Goal: Task Accomplishment & Management: Manage account settings

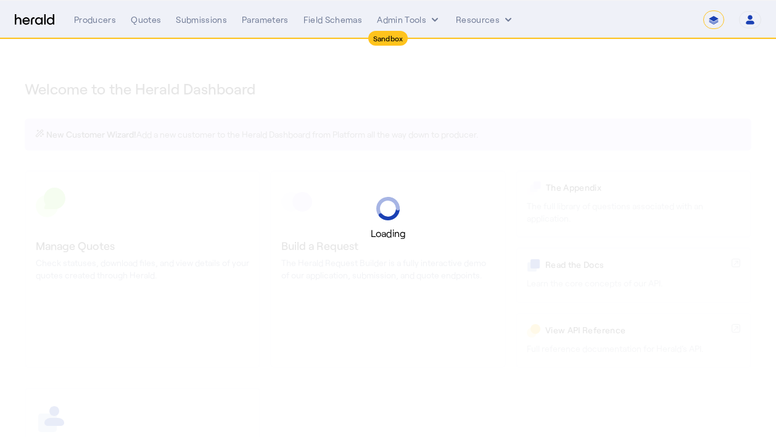
select select "*******"
select select "pfm_2v8p_herald_api"
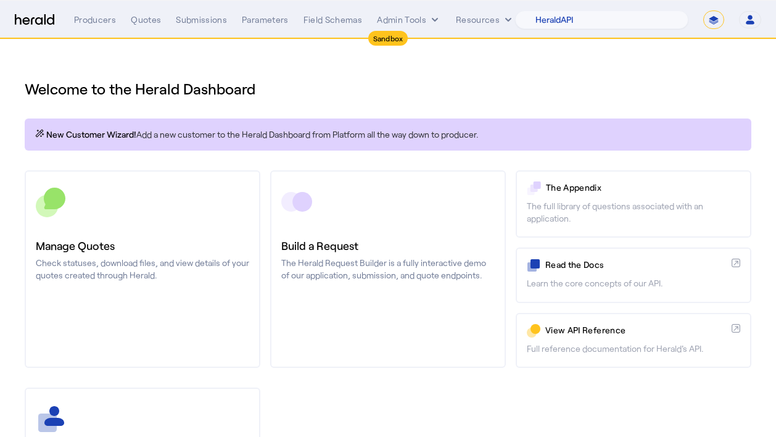
click at [754, 22] on icon "button" at bounding box center [749, 19] width 11 height 11
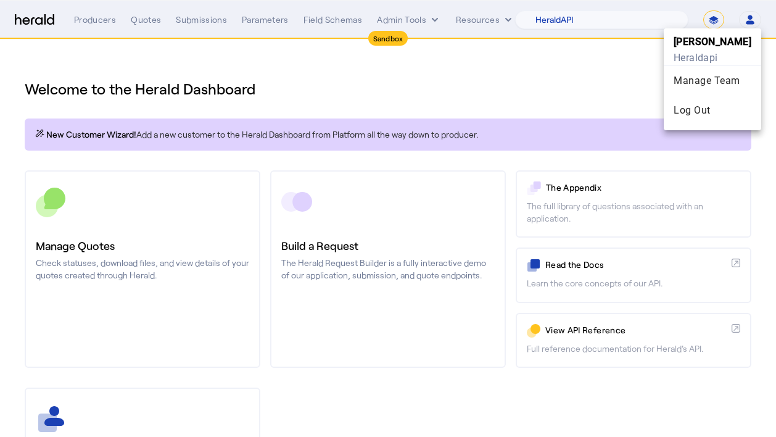
click at [628, 64] on div at bounding box center [388, 218] width 776 height 437
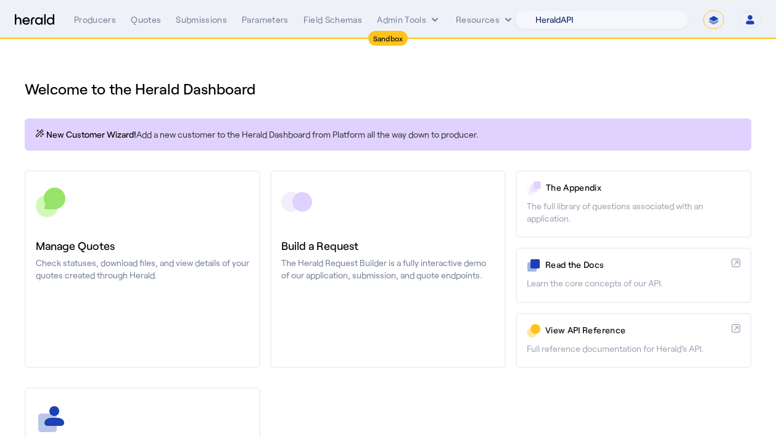
click at [629, 22] on select "1Fort Acrisure Acturis Affinity Advisors Affinity Risk Agentero AmWins Anzen Ao…" at bounding box center [601, 19] width 173 height 18
click at [549, 10] on select "1Fort Acrisure Acturis Affinity Advisors Affinity Risk Agentero AmWins Anzen Ao…" at bounding box center [601, 19] width 173 height 18
click at [705, 21] on select "**********" at bounding box center [713, 19] width 21 height 18
select select "**********"
click at [703, 10] on select "**********" at bounding box center [713, 19] width 21 height 18
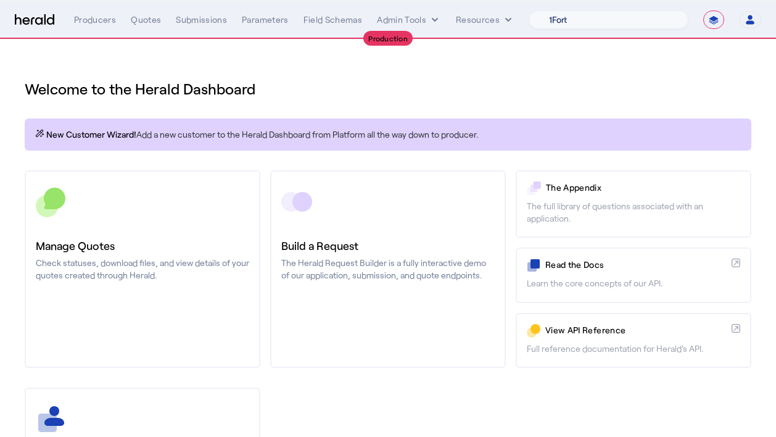
click at [609, 26] on select "1Fort Affinity Risk Arlington Roe Billy BindHQ Bunker CRC Campus Coverage Citad…" at bounding box center [608, 19] width 160 height 18
click at [528, 10] on select "1Fort Affinity Risk Arlington Roe Billy BindHQ Bunker CRC Campus Coverage Citad…" at bounding box center [608, 19] width 160 height 18
click at [90, 12] on div "**********" at bounding box center [417, 19] width 687 height 18
click at [92, 18] on div "Producers" at bounding box center [95, 20] width 42 height 12
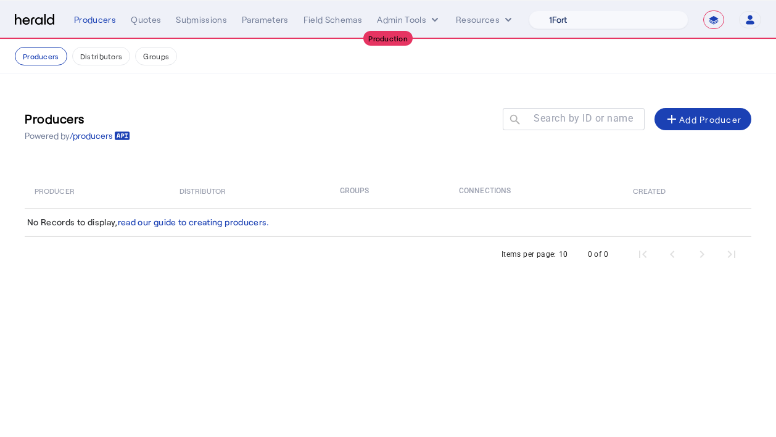
click at [653, 15] on select "1Fort Affinity Risk Arlington Roe Billy BindHQ Bunker CRC Campus Coverage Citad…" at bounding box center [608, 19] width 160 height 18
click at [575, 22] on select "1Fort Affinity Risk Arlington Roe Billy BindHQ Bunker CRC Campus Coverage Citad…" at bounding box center [608, 19] width 160 height 18
select select "pfm_if2c_igp"
click at [528, 10] on select "1Fort Affinity Risk Arlington Roe Billy BindHQ Bunker CRC Campus Coverage Citad…" at bounding box center [608, 19] width 160 height 18
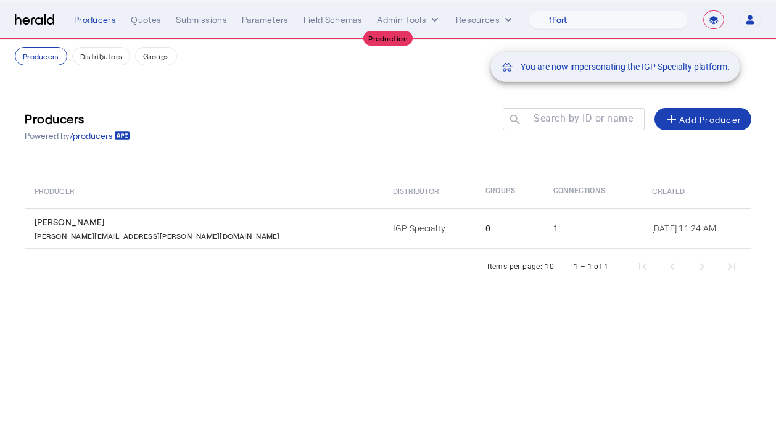
click at [155, 224] on div "You are now impersonating the IGP Specialty platform." at bounding box center [388, 218] width 776 height 437
click at [191, 228] on div "You are now impersonating the IGP Specialty platform." at bounding box center [388, 218] width 776 height 437
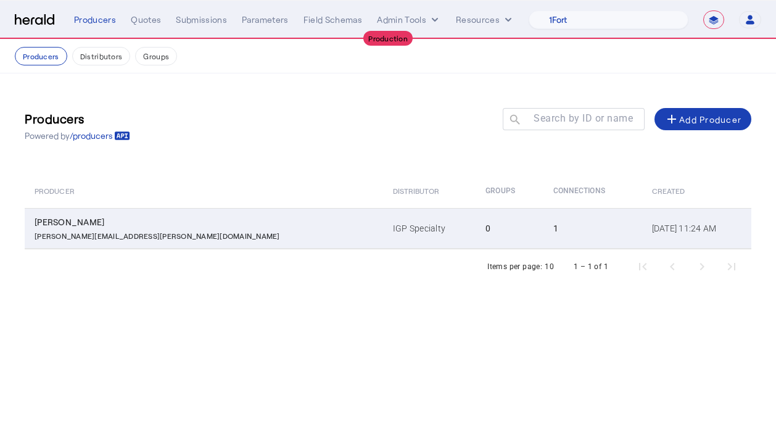
click at [165, 236] on div "[PERSON_NAME][EMAIL_ADDRESS][PERSON_NAME][DOMAIN_NAME]" at bounding box center [206, 234] width 343 height 12
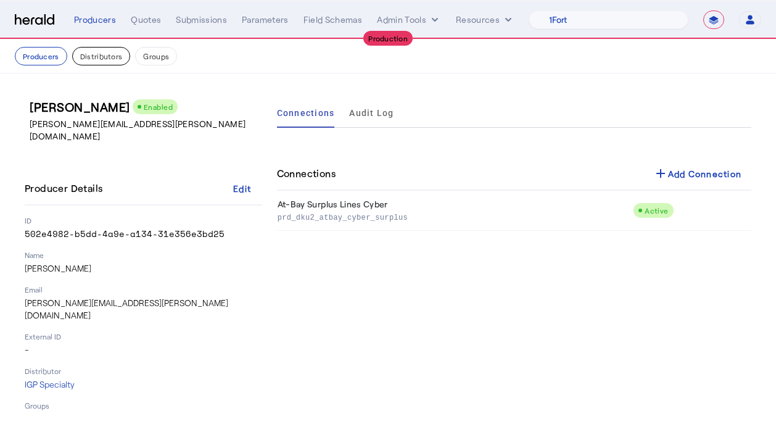
click at [112, 59] on button "Distributors" at bounding box center [101, 56] width 59 height 18
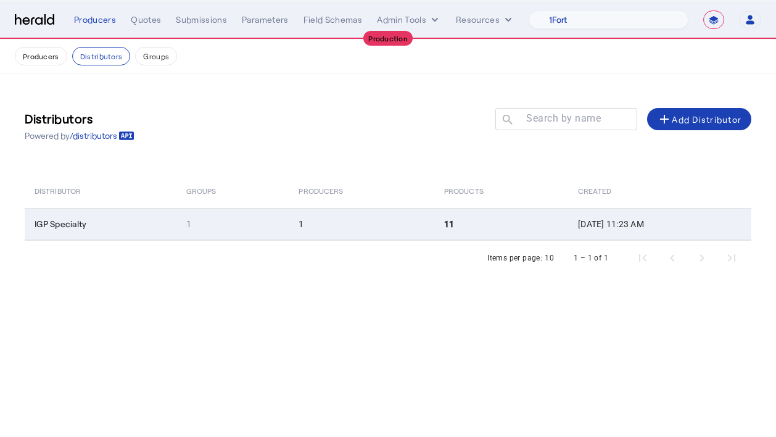
click at [389, 228] on td "1" at bounding box center [362, 224] width 146 height 32
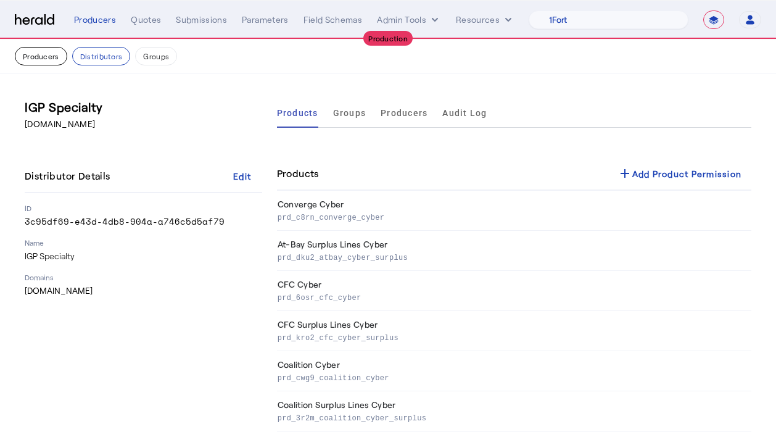
click at [48, 62] on button "Producers" at bounding box center [41, 56] width 52 height 18
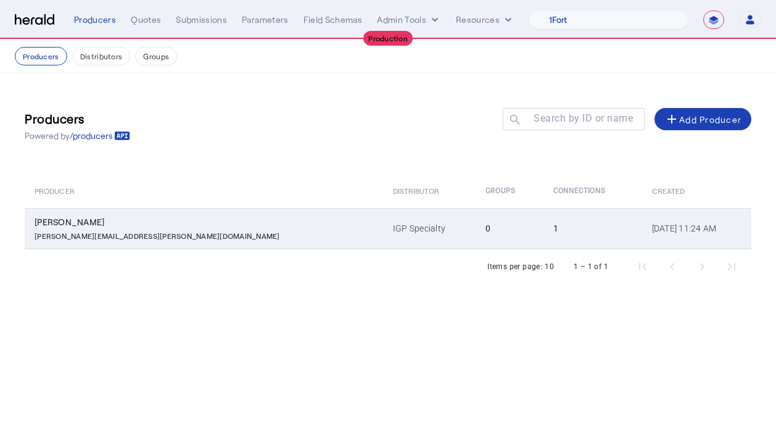
click at [218, 236] on div "[PERSON_NAME][EMAIL_ADDRESS][PERSON_NAME][DOMAIN_NAME]" at bounding box center [206, 234] width 343 height 12
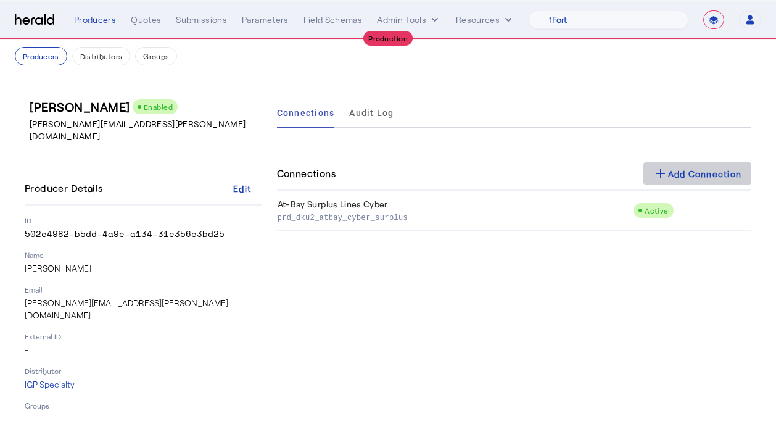
click at [680, 178] on div "add Add Connection" at bounding box center [697, 173] width 89 height 15
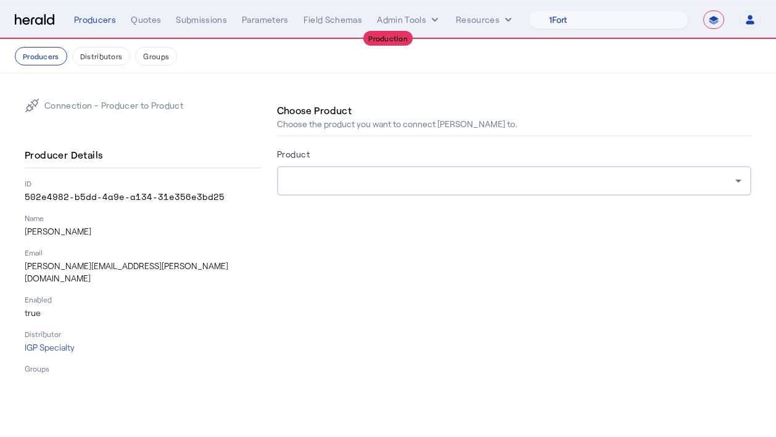
click at [332, 191] on div at bounding box center [514, 181] width 454 height 30
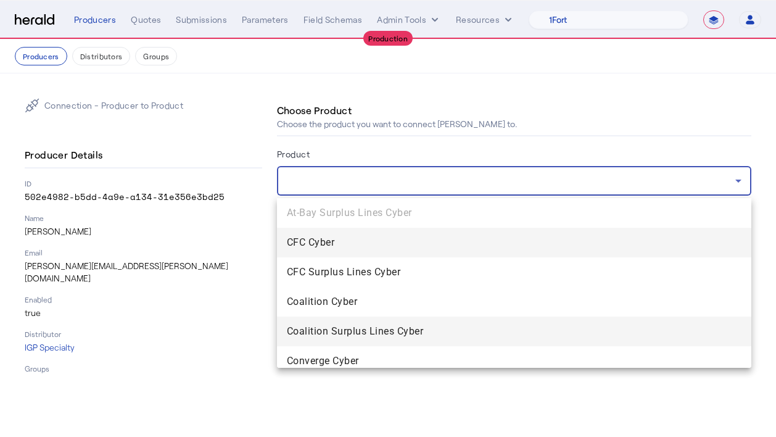
scroll to position [76, 0]
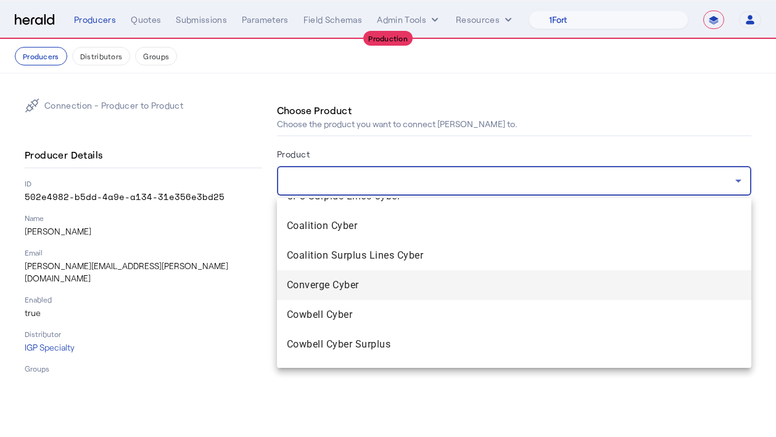
click at [323, 294] on mat-option "Converge Cyber" at bounding box center [514, 285] width 474 height 30
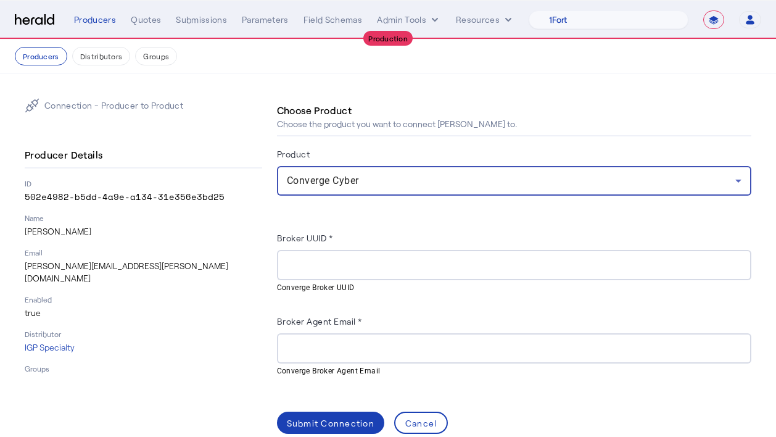
click at [326, 265] on input "Broker UUID *" at bounding box center [514, 265] width 454 height 15
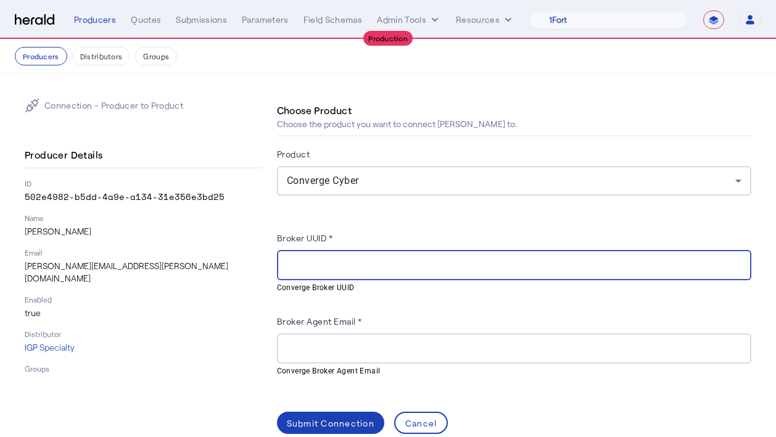
paste input "**********"
type input "**********"
click at [314, 355] on div at bounding box center [514, 348] width 454 height 30
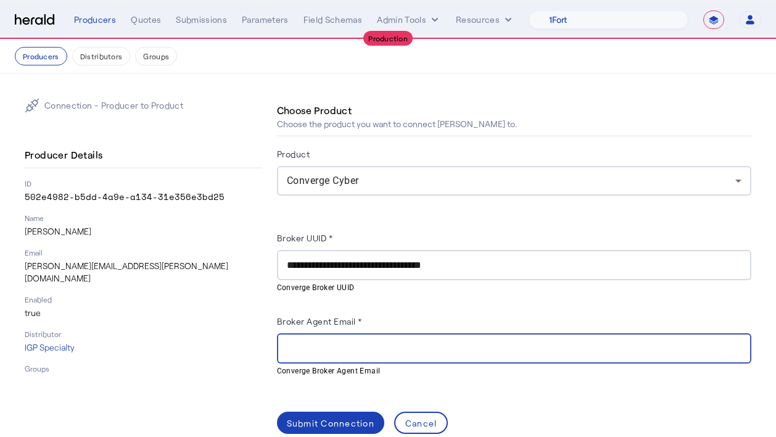
click at [72, 266] on p "[PERSON_NAME][EMAIL_ADDRESS][PERSON_NAME][DOMAIN_NAME]" at bounding box center [143, 272] width 237 height 25
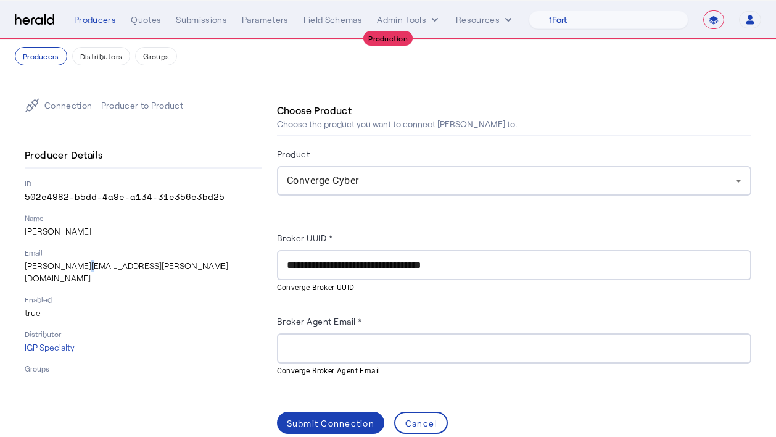
click at [72, 266] on p "[PERSON_NAME][EMAIL_ADDRESS][PERSON_NAME][DOMAIN_NAME]" at bounding box center [143, 272] width 237 height 25
copy p "[PERSON_NAME][EMAIL_ADDRESS][PERSON_NAME][DOMAIN_NAME]"
click at [326, 338] on div at bounding box center [514, 348] width 454 height 30
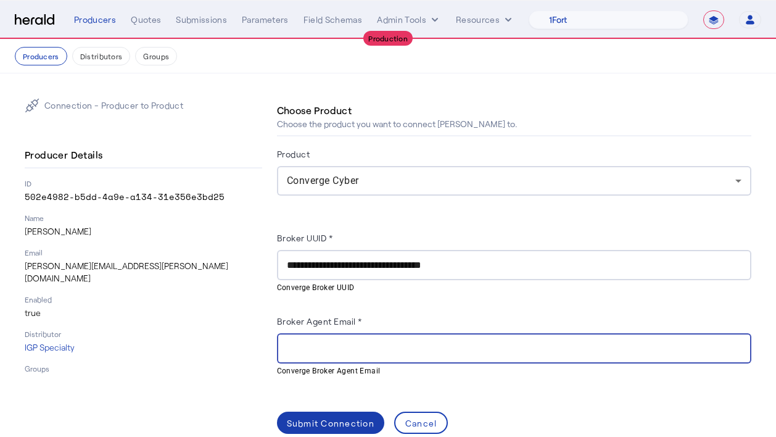
paste input "**********"
type input "**********"
click at [322, 422] on div "Submit Connection" at bounding box center [331, 422] width 88 height 13
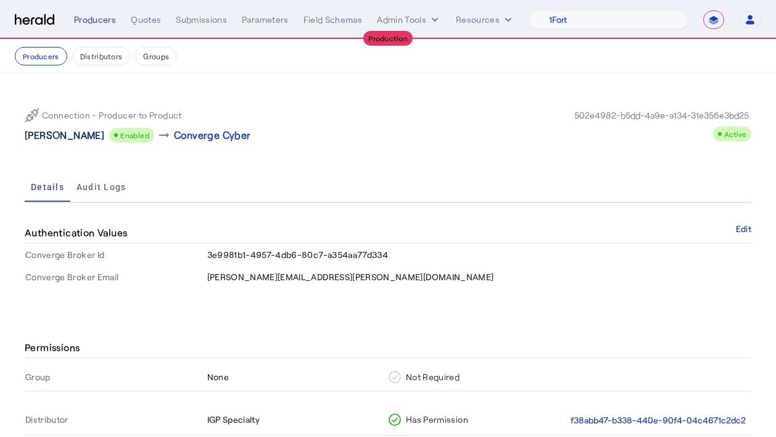
click at [55, 136] on p "[PERSON_NAME]" at bounding box center [65, 135] width 80 height 15
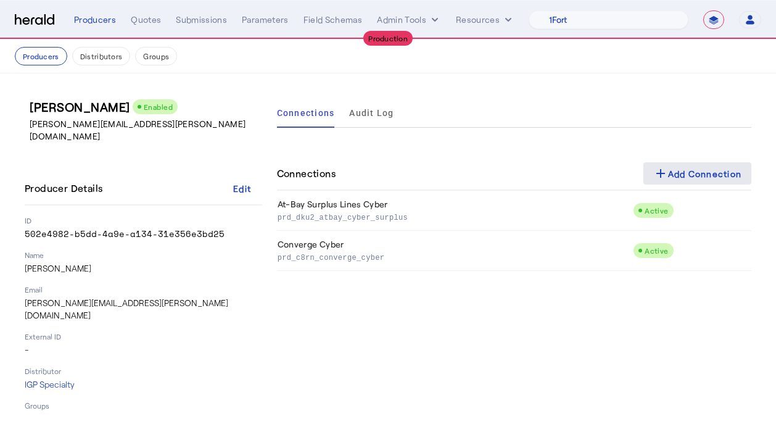
click at [691, 179] on div "add Add Connection" at bounding box center [697, 173] width 89 height 15
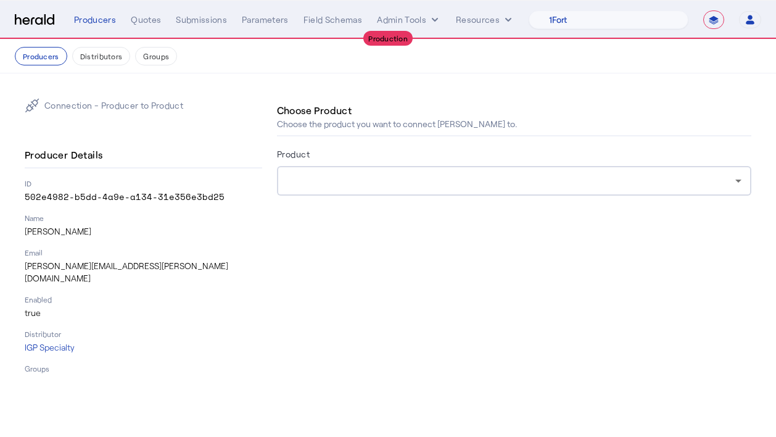
click at [301, 170] on div at bounding box center [514, 181] width 454 height 30
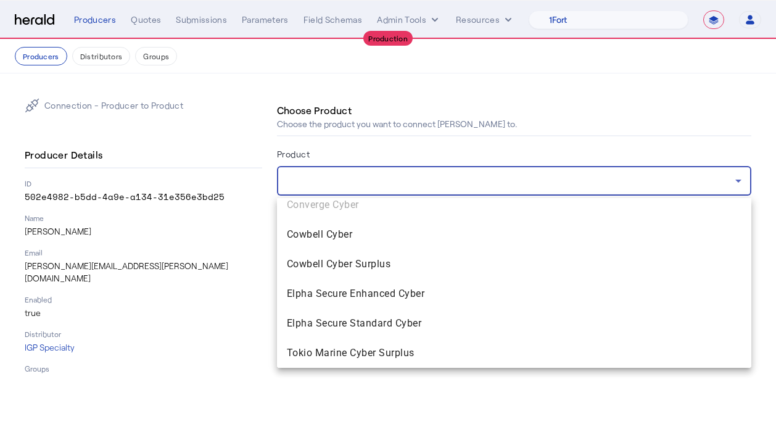
scroll to position [148, 0]
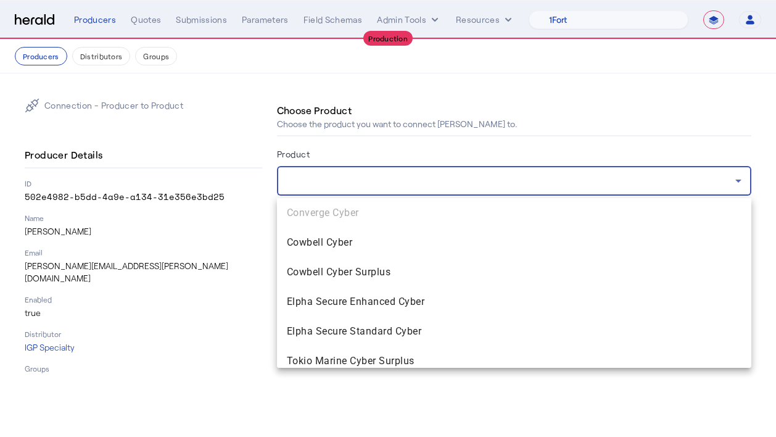
click at [326, 299] on span "Elpha Secure Enhanced Cyber" at bounding box center [514, 301] width 454 height 15
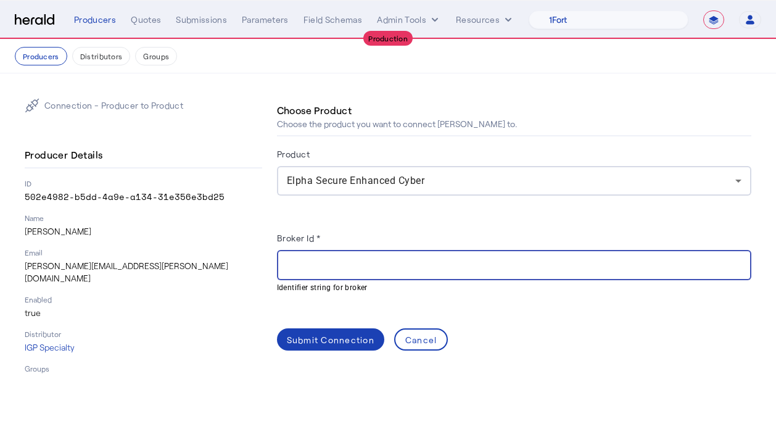
click at [339, 263] on input "Broker Id *" at bounding box center [514, 265] width 454 height 15
paste input "**********"
type input "**********"
click at [326, 342] on div "Submit Connection" at bounding box center [331, 339] width 88 height 13
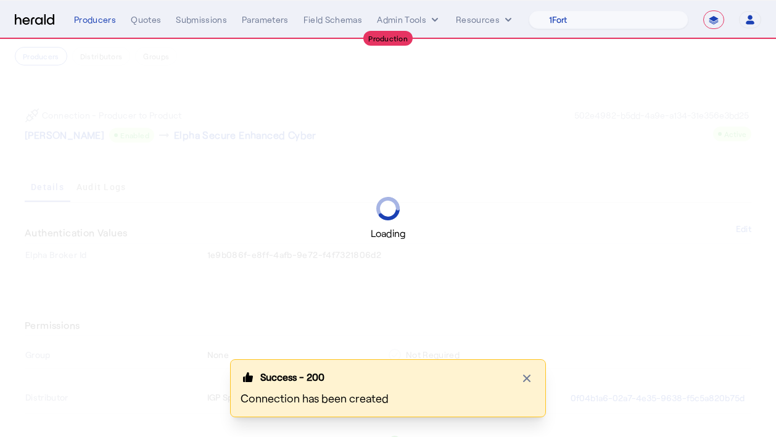
click at [226, 158] on div "Loading" at bounding box center [388, 218] width 776 height 437
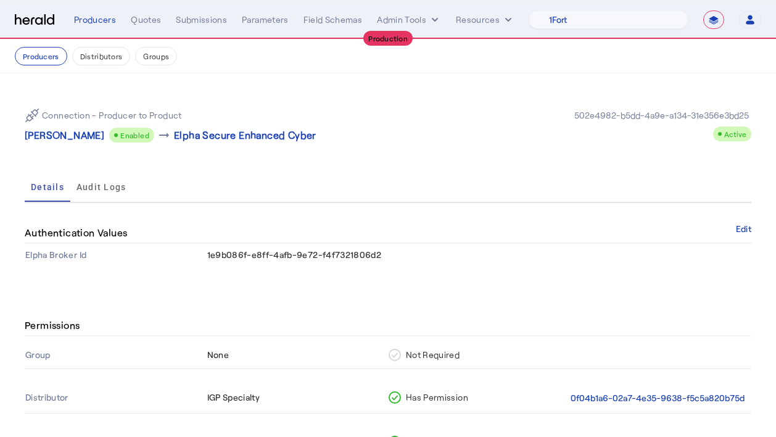
click at [65, 145] on div "Connection - Producer to Product Adam Carroll Enabled arrow_right_alt Elpha Sec…" at bounding box center [388, 125] width 726 height 54
click at [62, 140] on p "[PERSON_NAME]" at bounding box center [65, 135] width 80 height 15
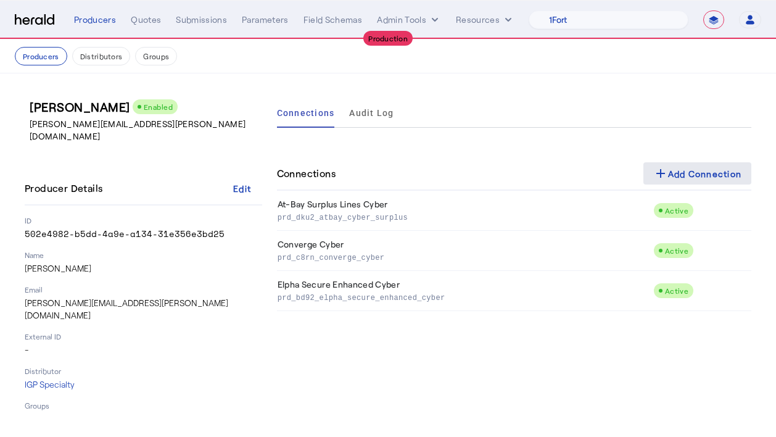
click at [689, 170] on div "add Add Connection" at bounding box center [697, 173] width 89 height 15
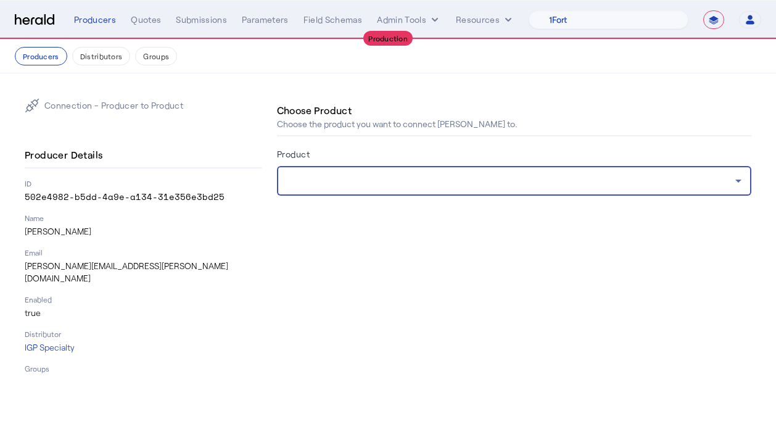
click at [405, 186] on div at bounding box center [511, 180] width 448 height 15
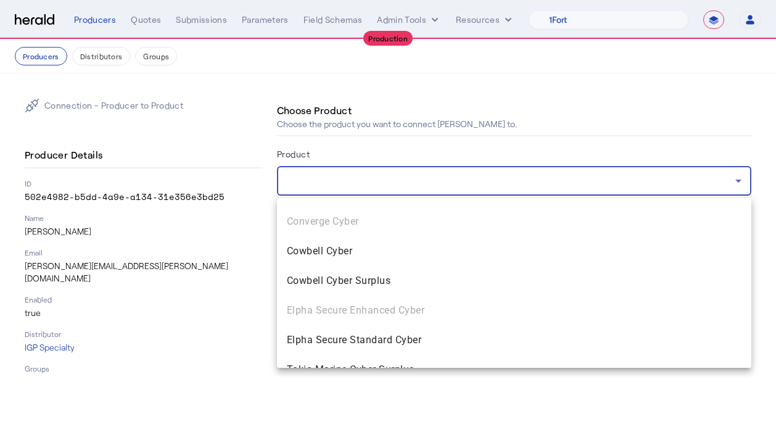
scroll to position [156, 0]
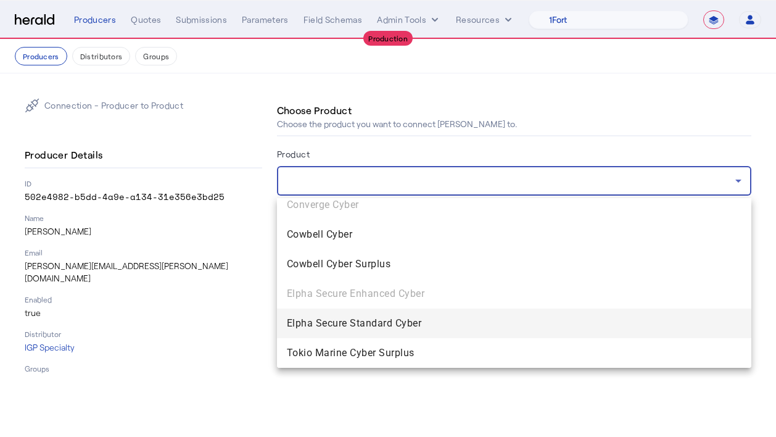
click at [363, 324] on span "Elpha Secure Standard Cyber" at bounding box center [514, 323] width 454 height 15
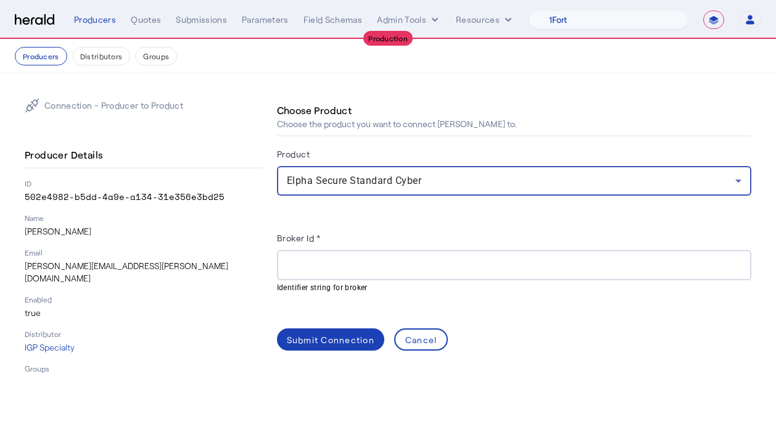
click at [333, 270] on input "Broker Id *" at bounding box center [514, 265] width 454 height 15
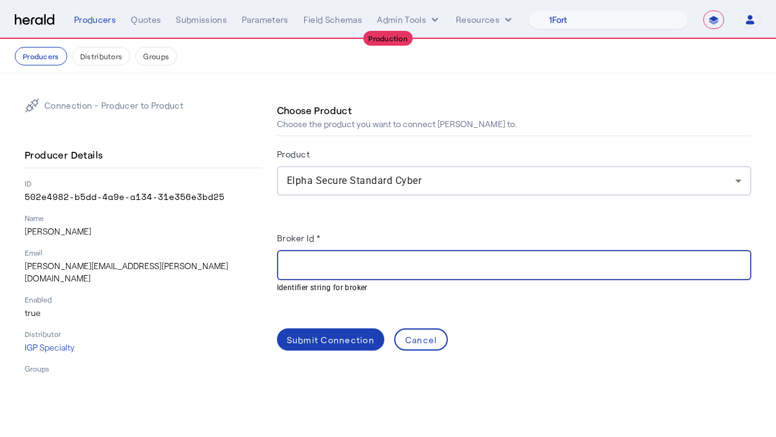
paste input "**********"
type input "**********"
click at [327, 347] on span at bounding box center [330, 339] width 107 height 30
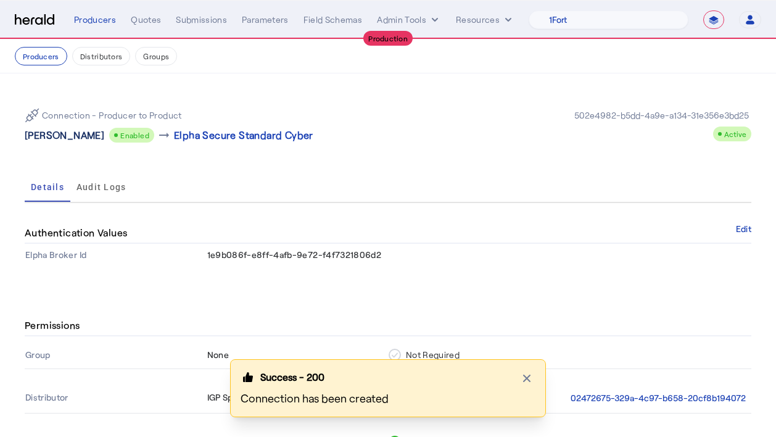
click at [65, 131] on p "[PERSON_NAME]" at bounding box center [65, 135] width 80 height 15
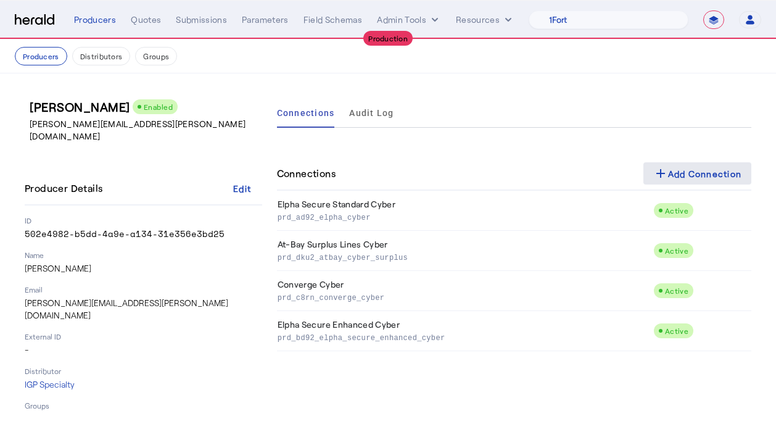
click at [676, 167] on div "add Add Connection" at bounding box center [697, 173] width 89 height 15
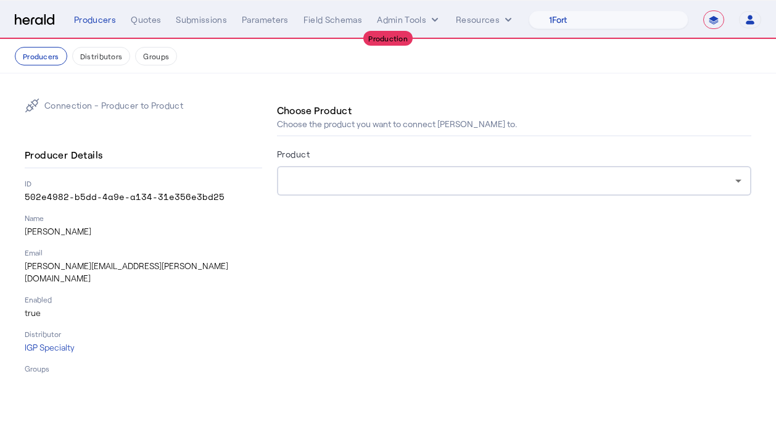
click at [423, 177] on div at bounding box center [511, 180] width 448 height 15
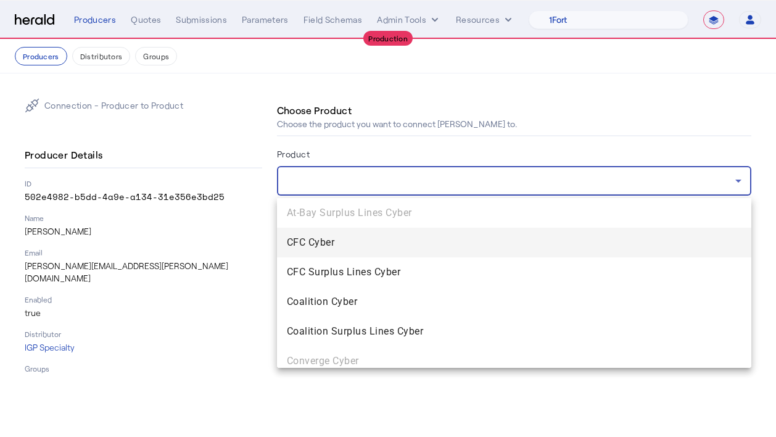
click at [312, 239] on span "CFC Cyber" at bounding box center [514, 242] width 454 height 15
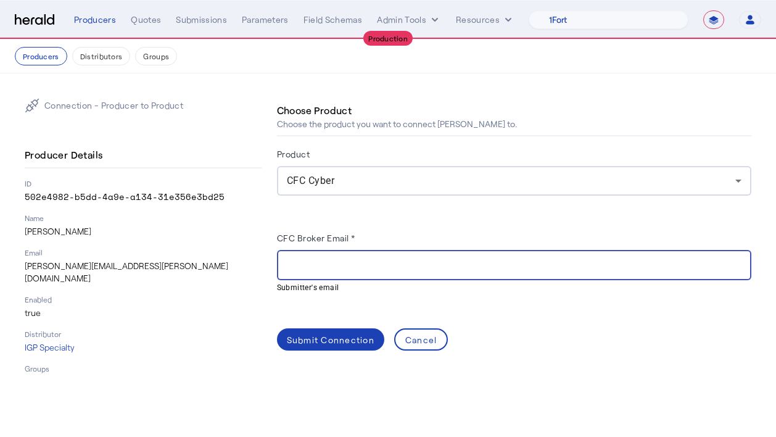
click at [320, 258] on input "CFC Broker Email *" at bounding box center [514, 265] width 454 height 15
paste input "**********"
type input "**********"
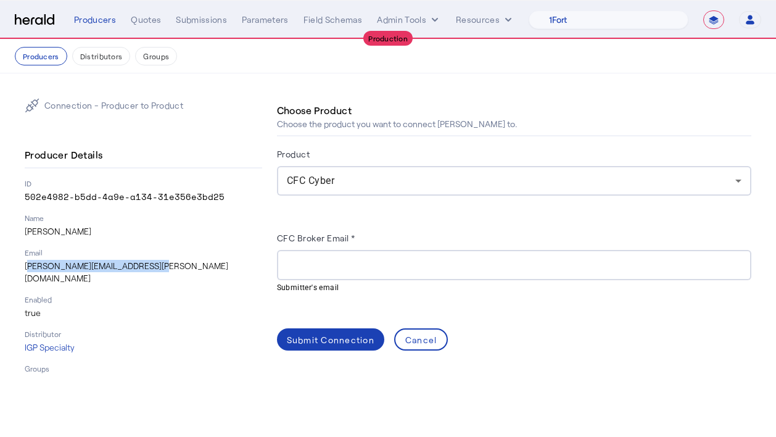
drag, startPoint x: 147, startPoint y: 266, endPoint x: 18, endPoint y: 265, distance: 128.9
click at [17, 265] on div "Connection - Producer to Product Producer Details ID 502e4982-b5dd-4a9e-a134-31…" at bounding box center [388, 235] width 776 height 324
copy p "[PERSON_NAME][EMAIL_ADDRESS][PERSON_NAME][DOMAIN_NAME]"
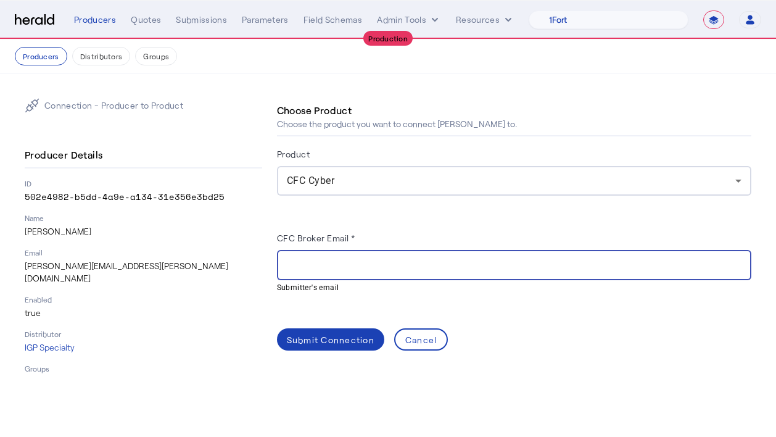
click at [346, 265] on input "CFC Broker Email *" at bounding box center [514, 265] width 454 height 15
paste input "**********"
type input "**********"
click at [325, 327] on span at bounding box center [330, 339] width 107 height 30
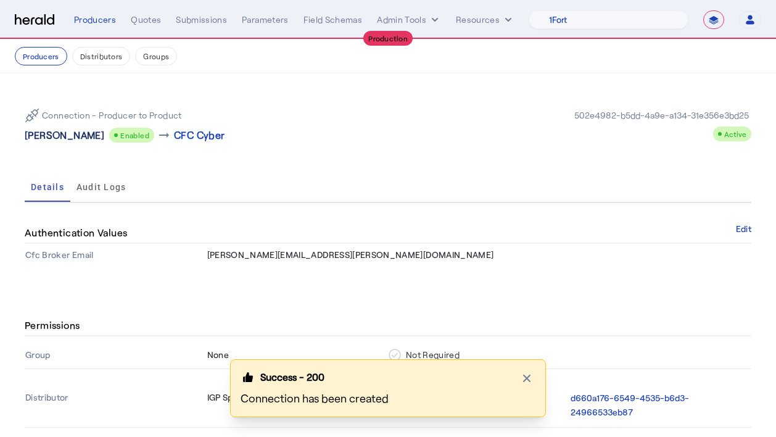
click at [60, 140] on p "[PERSON_NAME]" at bounding box center [65, 135] width 80 height 15
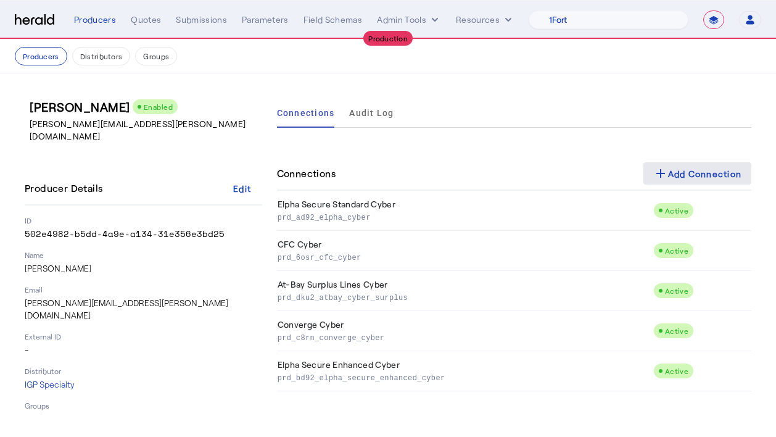
click at [685, 163] on span at bounding box center [697, 173] width 109 height 30
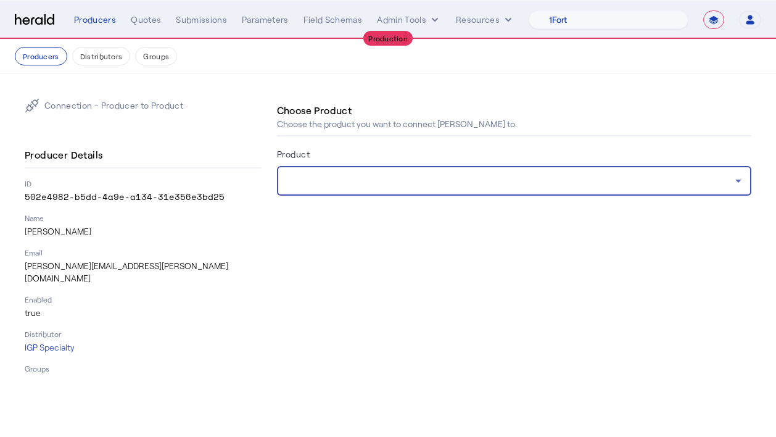
click at [378, 183] on div at bounding box center [511, 180] width 448 height 15
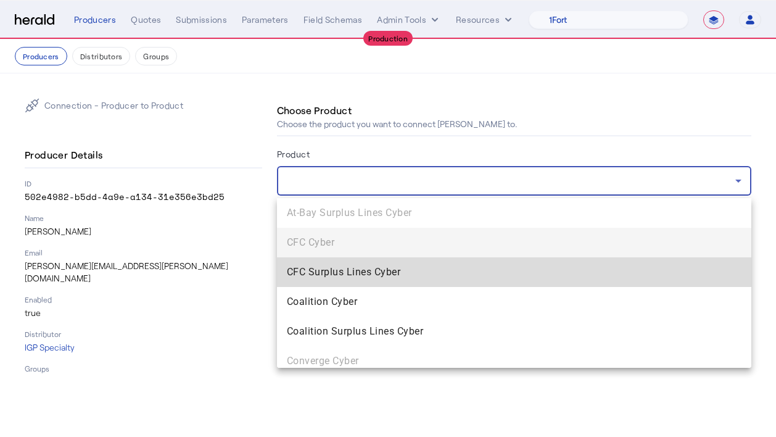
click at [340, 271] on span "CFC Surplus Lines Cyber" at bounding box center [514, 272] width 454 height 15
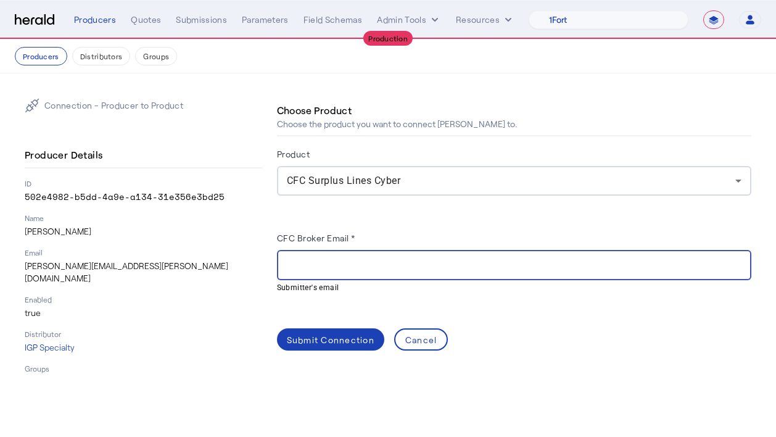
click at [305, 264] on input "CFC Broker Email *" at bounding box center [514, 265] width 454 height 15
paste input "**********"
type input "**********"
click at [319, 336] on div "Submit Connection" at bounding box center [331, 339] width 88 height 13
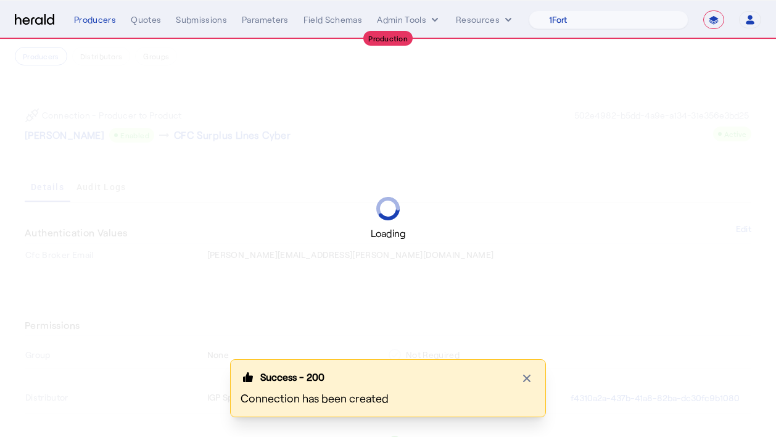
click at [80, 144] on div "Loading" at bounding box center [388, 218] width 776 height 437
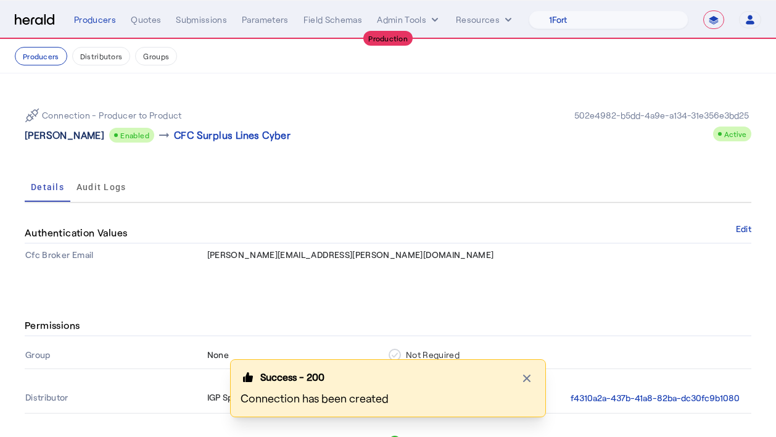
click at [64, 139] on p "[PERSON_NAME]" at bounding box center [65, 135] width 80 height 15
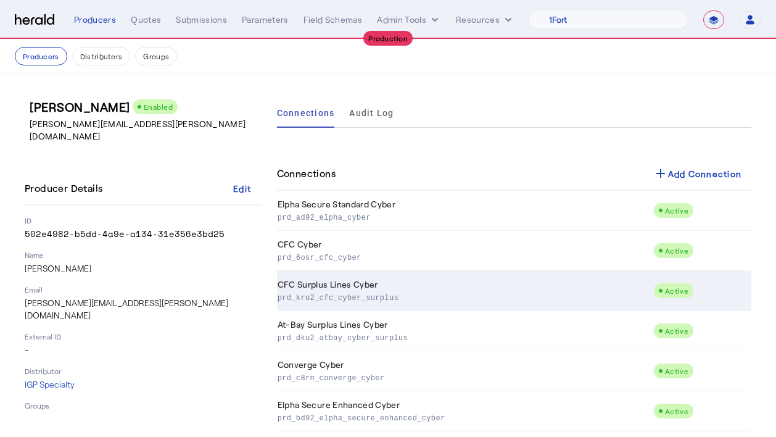
scroll to position [19, 0]
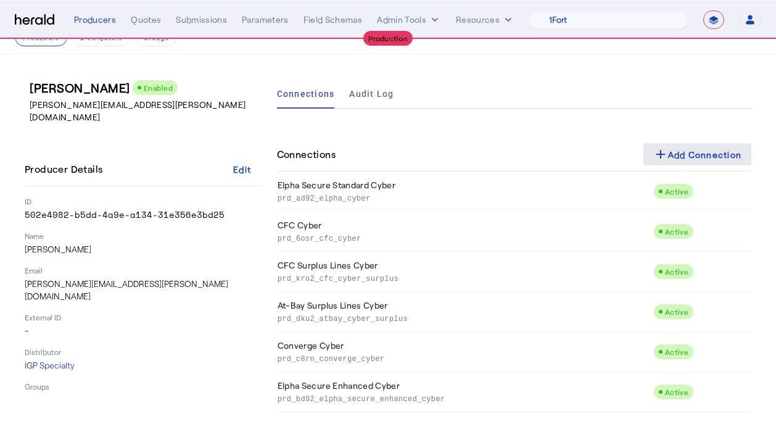
click at [676, 158] on div "add Add Connection" at bounding box center [697, 154] width 89 height 15
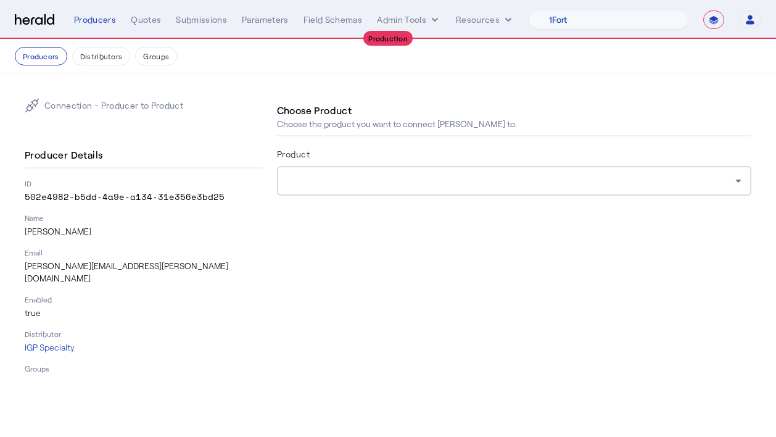
click at [369, 191] on div at bounding box center [514, 181] width 454 height 30
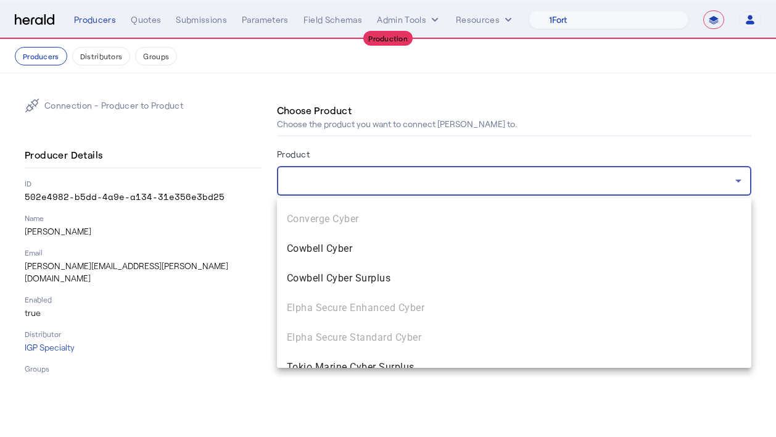
scroll to position [141, 0]
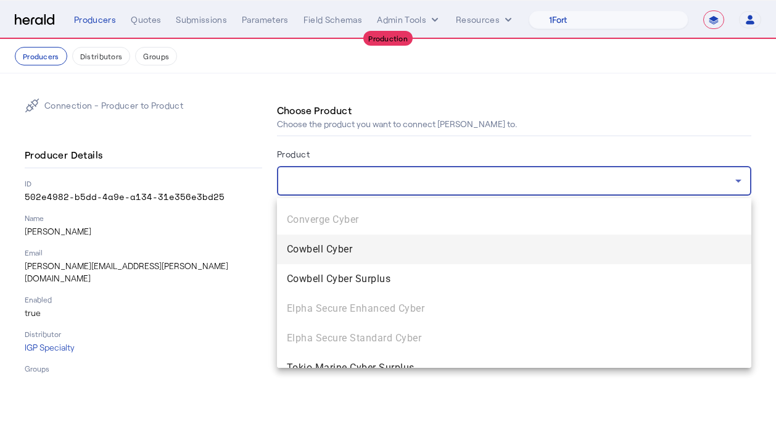
click at [328, 251] on span "Cowbell Cyber" at bounding box center [514, 249] width 454 height 15
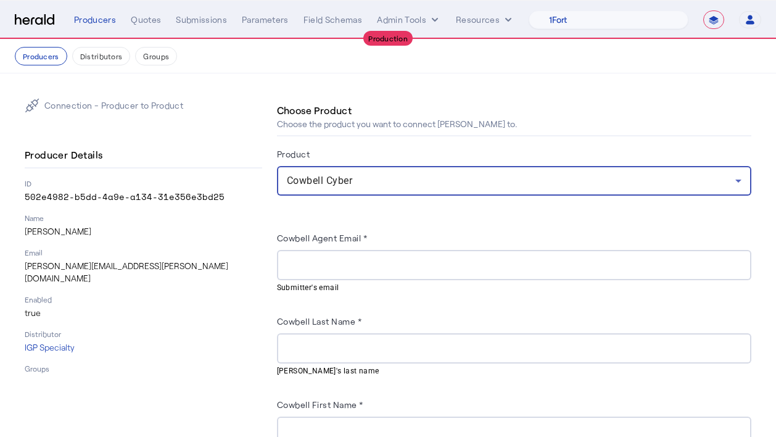
click at [319, 255] on div at bounding box center [514, 265] width 454 height 30
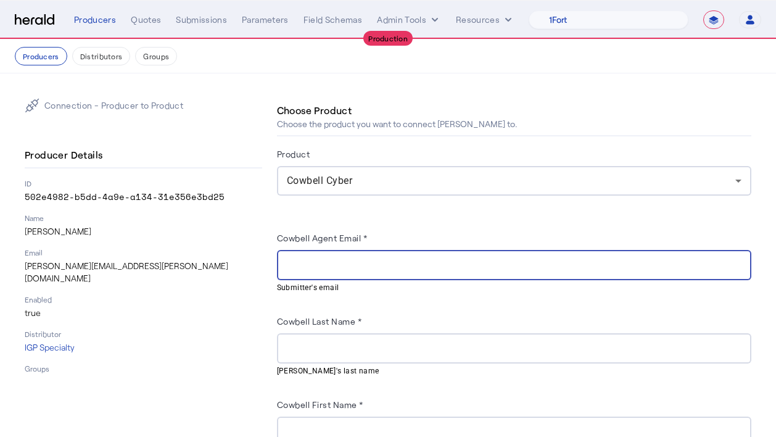
paste input "**********"
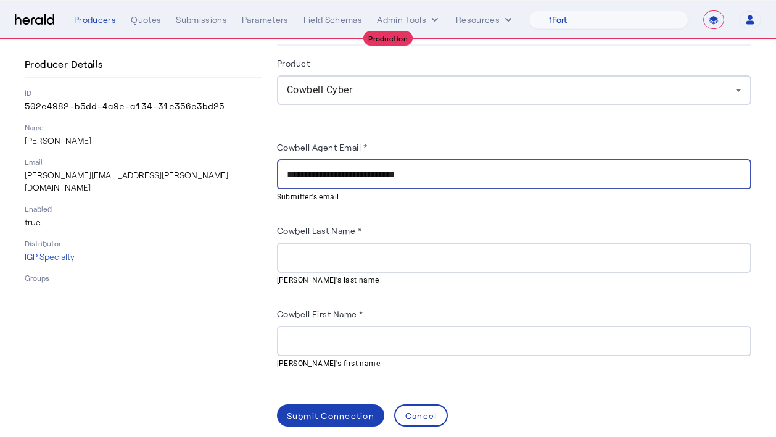
scroll to position [103, 0]
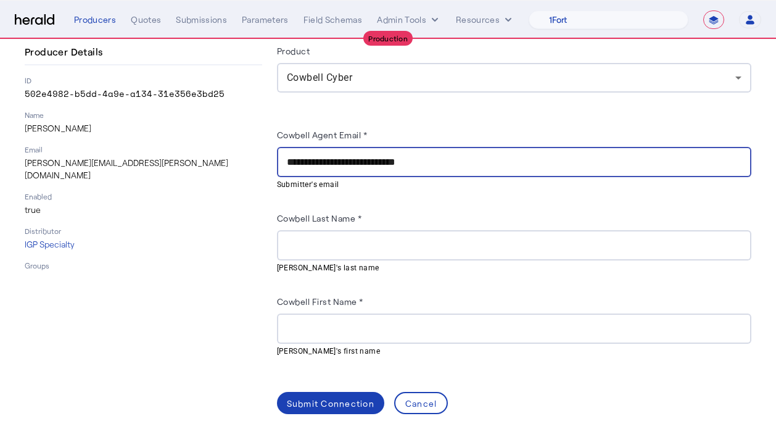
type input "**********"
click at [321, 248] on input "Cowbell Last Name *" at bounding box center [514, 245] width 454 height 15
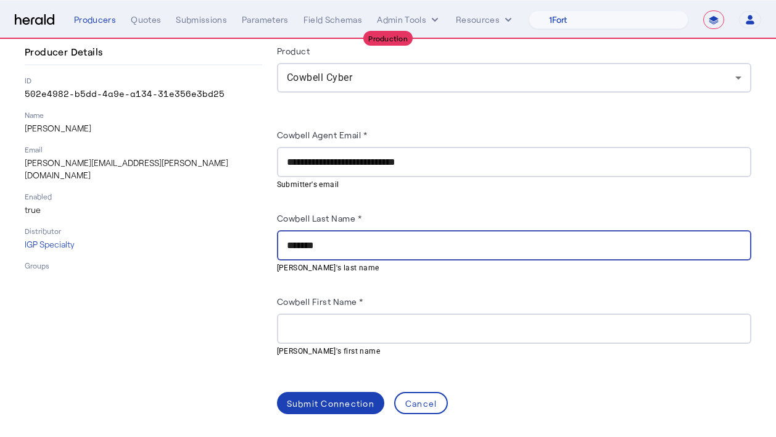
type input "*******"
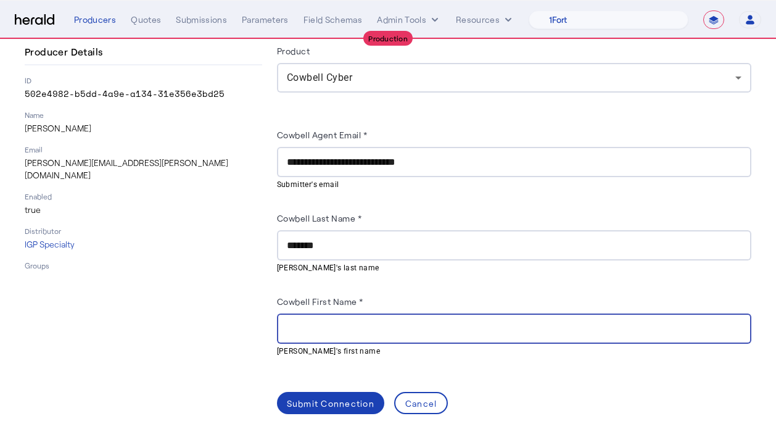
click at [337, 330] on input "Cowbell First Name *" at bounding box center [514, 328] width 454 height 15
type input "****"
click at [345, 408] on span at bounding box center [330, 403] width 107 height 30
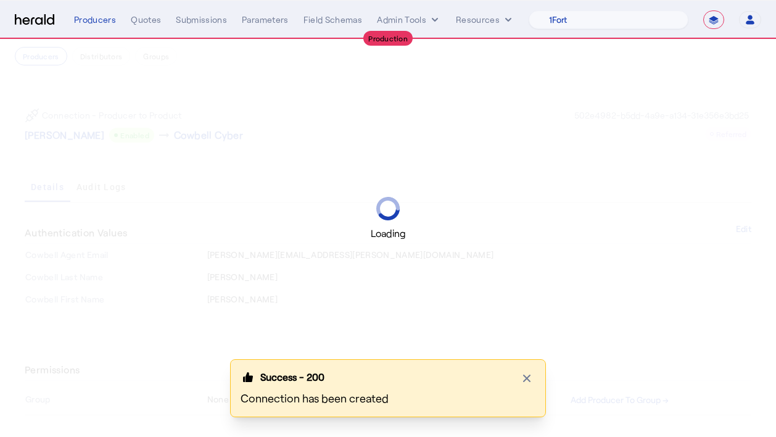
click at [596, 186] on div "Loading" at bounding box center [388, 218] width 776 height 437
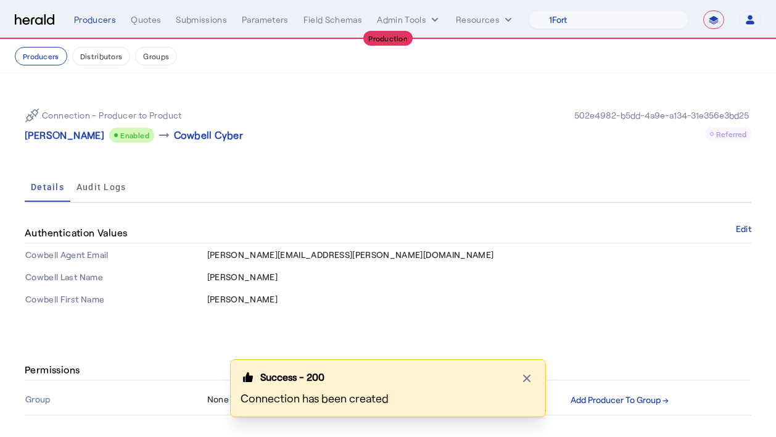
click at [68, 125] on div "Connection - Producer to Product Adam Carroll Enabled arrow_right_alt Cowbell C…" at bounding box center [206, 125] width 363 height 35
click at [68, 128] on p "[PERSON_NAME]" at bounding box center [65, 135] width 80 height 15
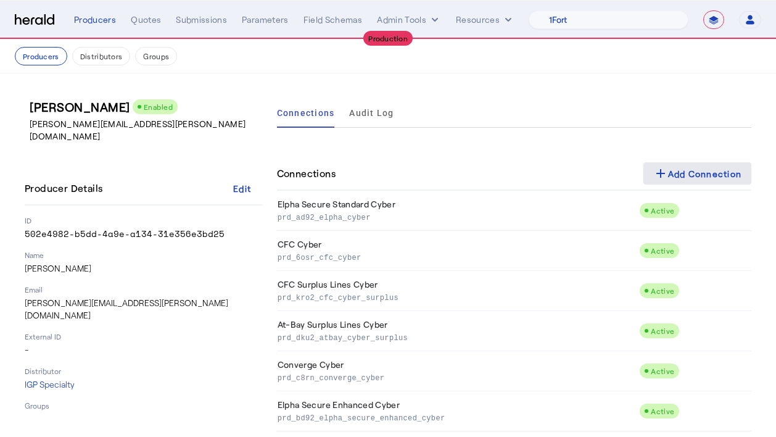
click at [666, 166] on mat-icon "add" at bounding box center [660, 173] width 15 height 15
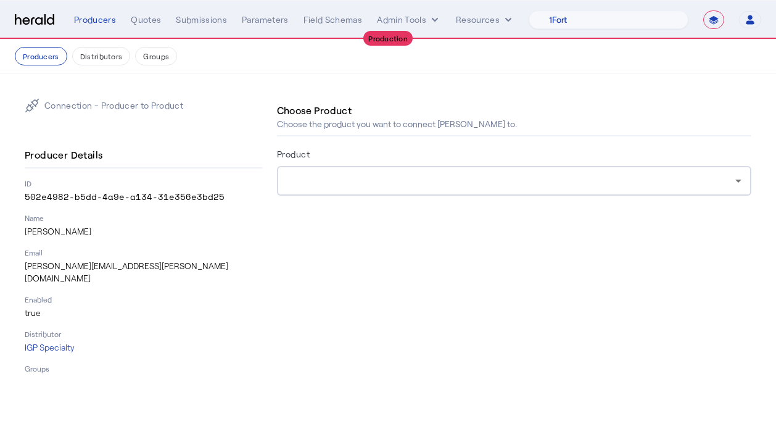
click at [327, 184] on div at bounding box center [511, 180] width 448 height 15
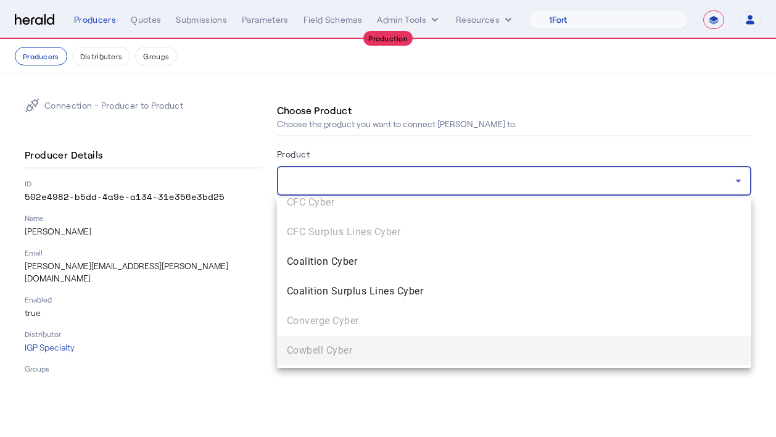
scroll to position [109, 0]
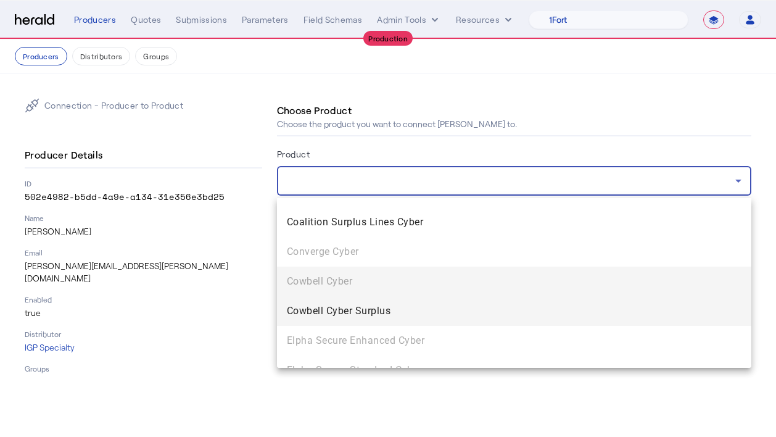
click at [337, 306] on span "Cowbell Cyber Surplus" at bounding box center [514, 310] width 454 height 15
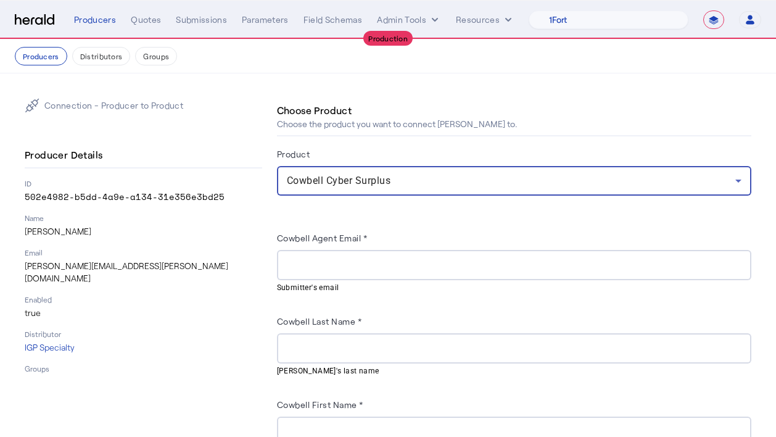
click at [314, 266] on input "Cowbell Agent Email *" at bounding box center [514, 265] width 454 height 15
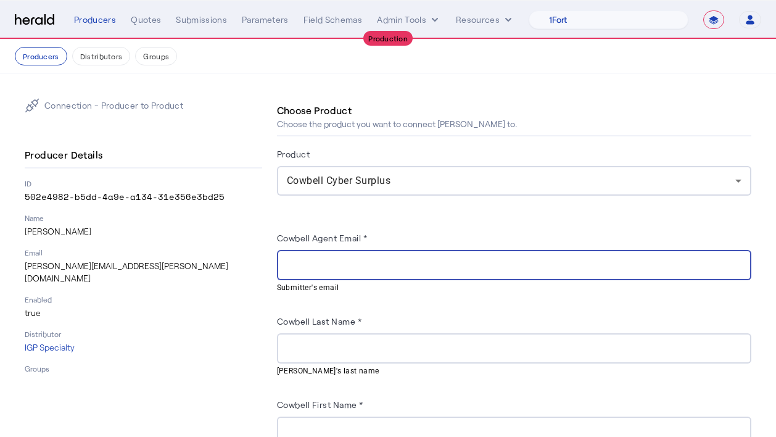
paste input "**********"
type input "**********"
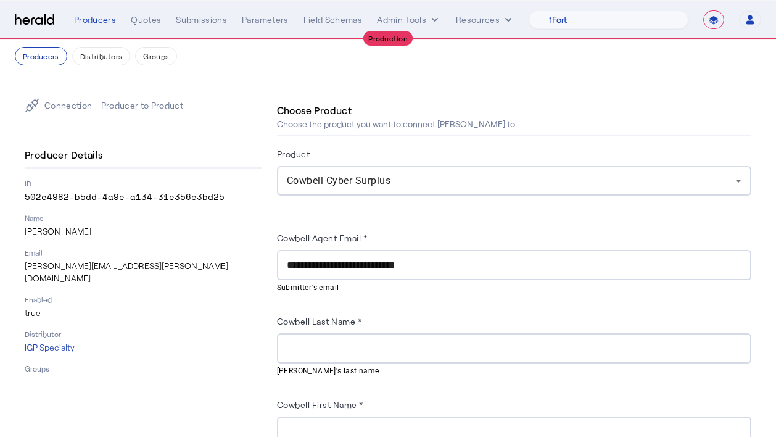
click at [319, 329] on herald-label "Cowbell Last Name *" at bounding box center [319, 323] width 85 height 20
click at [319, 335] on div at bounding box center [514, 348] width 454 height 30
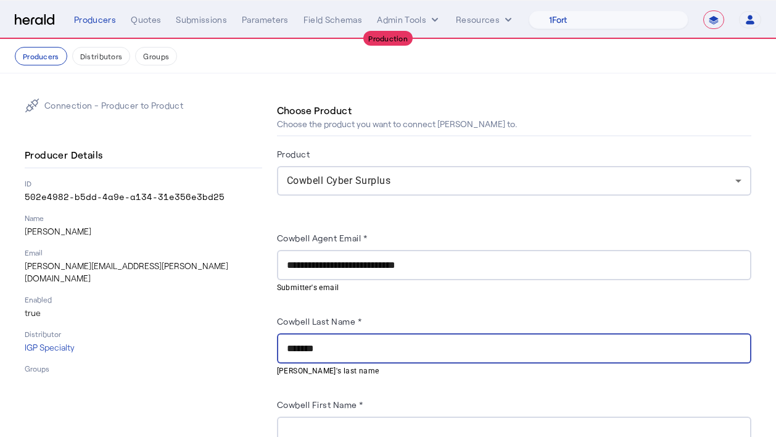
type input "*******"
click at [375, 417] on div at bounding box center [514, 431] width 454 height 30
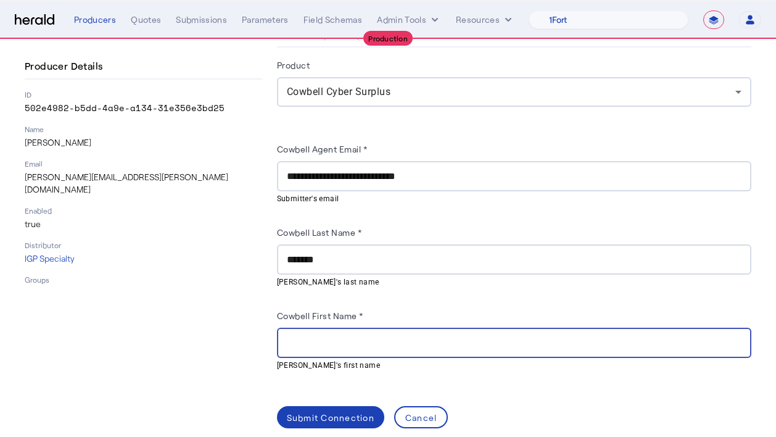
scroll to position [103, 0]
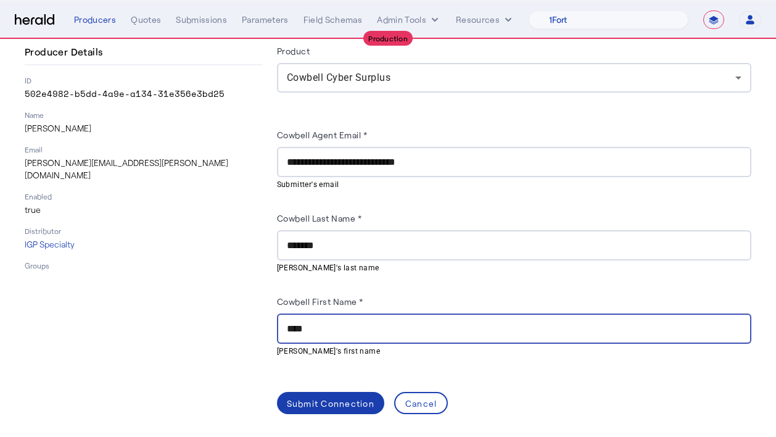
type input "****"
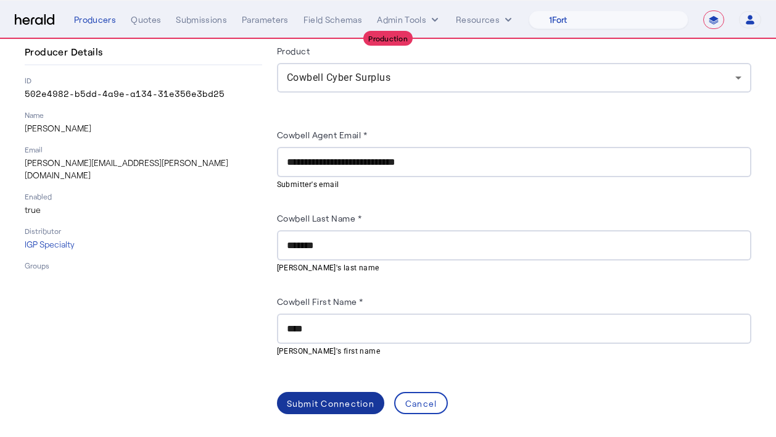
click at [312, 398] on div "Submit Connection" at bounding box center [331, 402] width 88 height 13
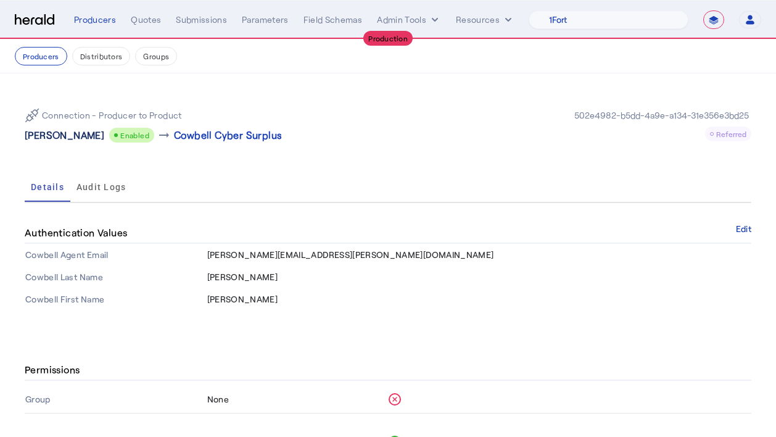
click at [70, 136] on p "[PERSON_NAME]" at bounding box center [65, 135] width 80 height 15
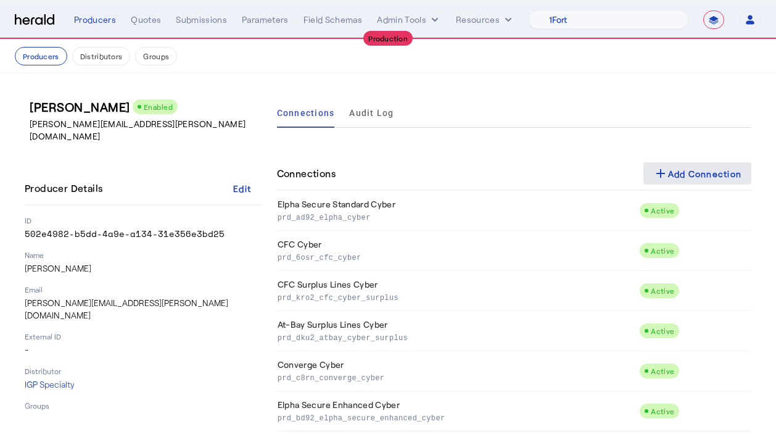
click at [684, 179] on div "add Add Connection" at bounding box center [697, 173] width 89 height 15
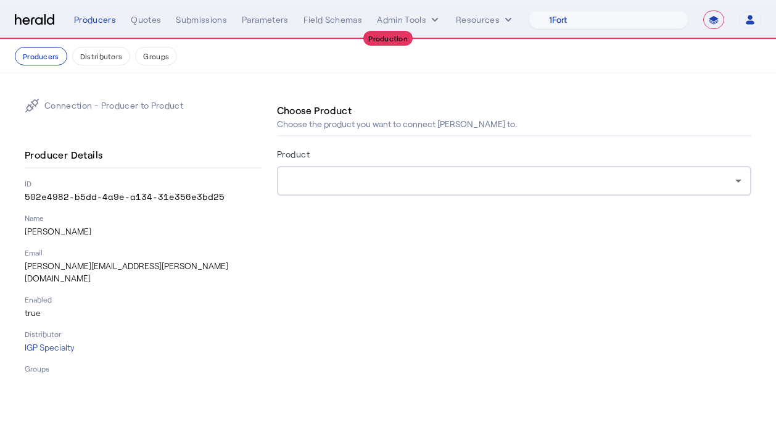
click at [347, 166] on div at bounding box center [514, 181] width 454 height 30
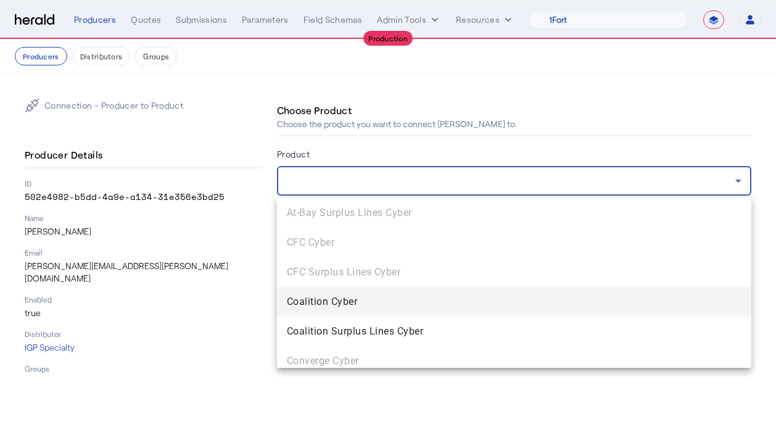
click at [339, 307] on span "Coalition Cyber" at bounding box center [514, 301] width 454 height 15
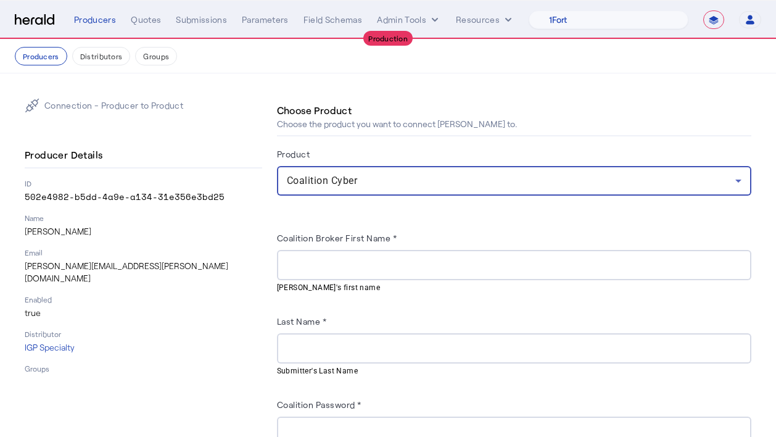
scroll to position [76, 0]
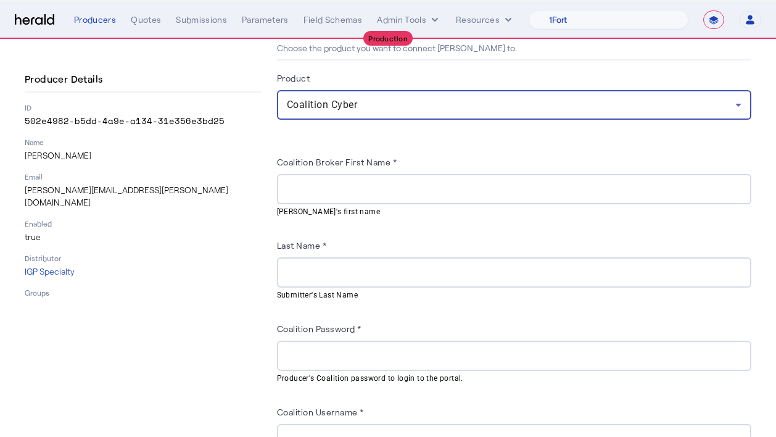
click at [319, 170] on herald-label "Coalition Broker First Name *" at bounding box center [337, 164] width 120 height 20
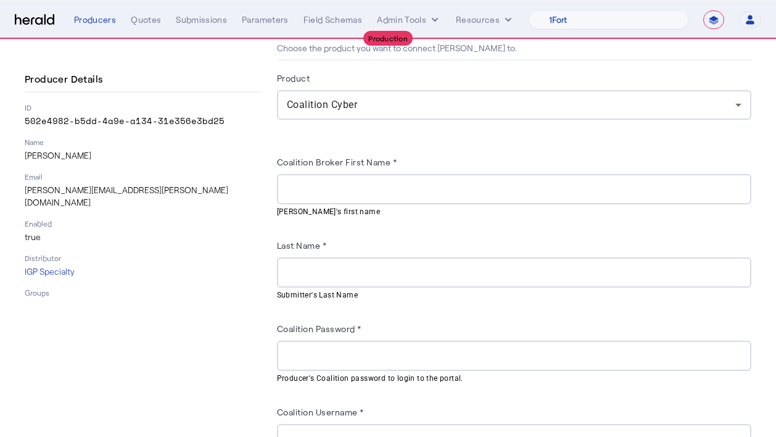
click at [326, 196] on div at bounding box center [514, 189] width 454 height 30
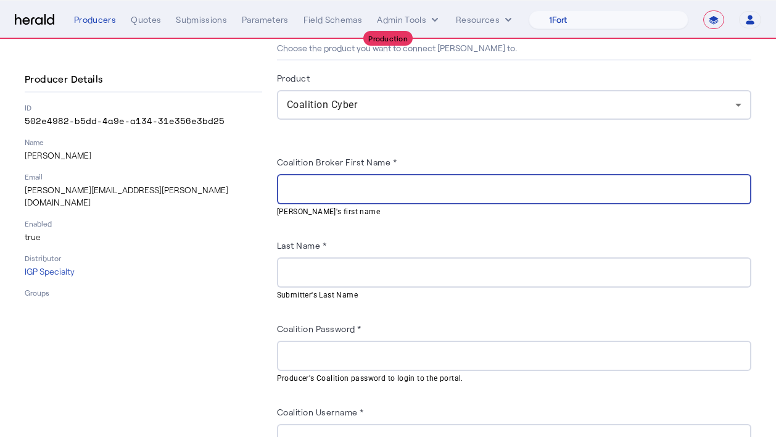
click at [322, 191] on input "Coalition Broker First Name *" at bounding box center [514, 189] width 454 height 15
type input "****"
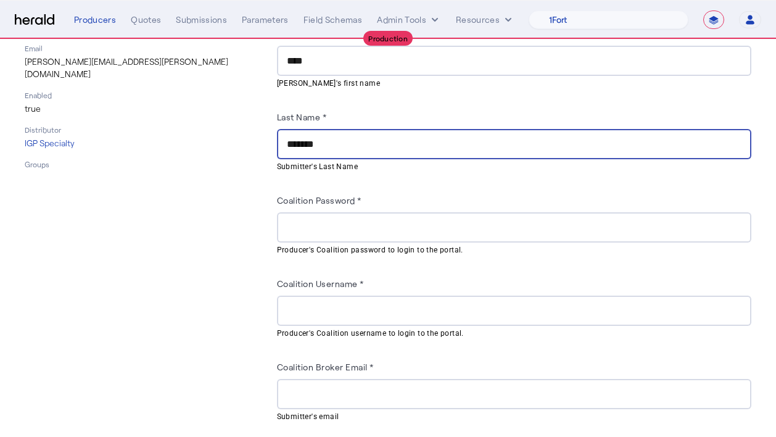
scroll to position [221, 0]
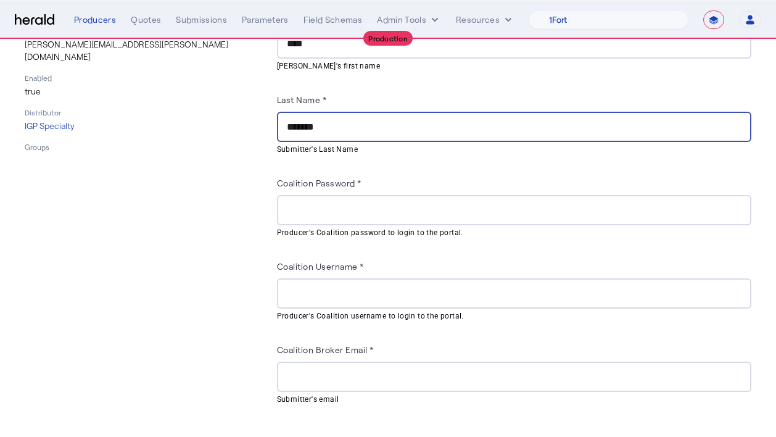
type input "*******"
click at [333, 203] on input "Coalition Password *" at bounding box center [514, 210] width 454 height 15
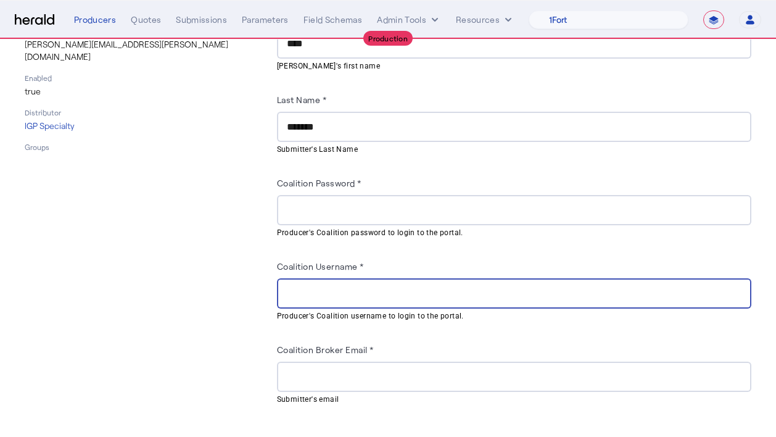
click at [342, 292] on input "Coalition Username *" at bounding box center [514, 293] width 454 height 15
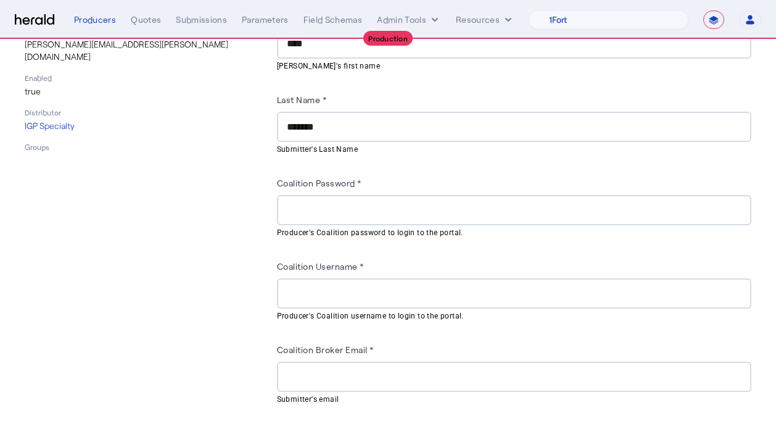
click at [339, 195] on div at bounding box center [514, 210] width 454 height 30
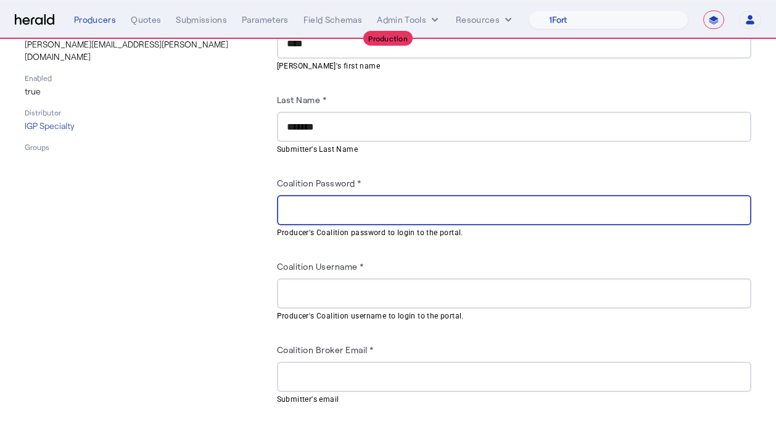
click at [340, 207] on input "Coalition Password *" at bounding box center [514, 210] width 454 height 15
click at [253, 265] on div "Connection - Producer to Product Producer Details ID 502e4982-b5dd-4a9e-a134-31…" at bounding box center [143, 169] width 237 height 585
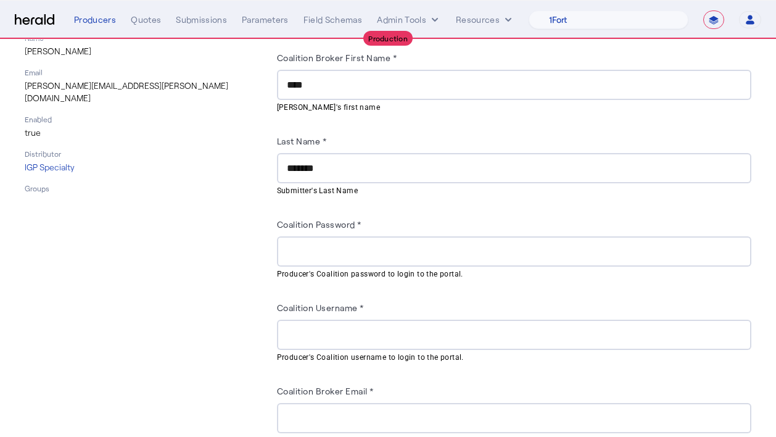
scroll to position [178, 0]
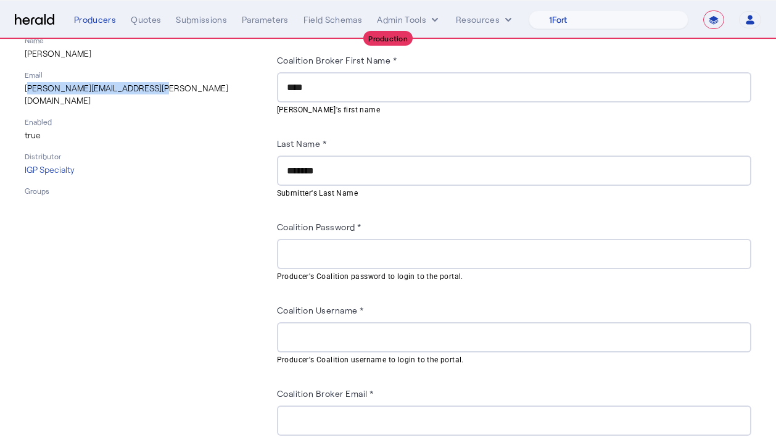
drag, startPoint x: 150, startPoint y: 91, endPoint x: 23, endPoint y: 91, distance: 127.0
click at [23, 91] on div "Connection - Producer to Product Producer Details ID 502e4982-b5dd-4a9e-a134-31…" at bounding box center [388, 213] width 776 height 634
copy p "[PERSON_NAME][EMAIL_ADDRESS][PERSON_NAME][DOMAIN_NAME]"
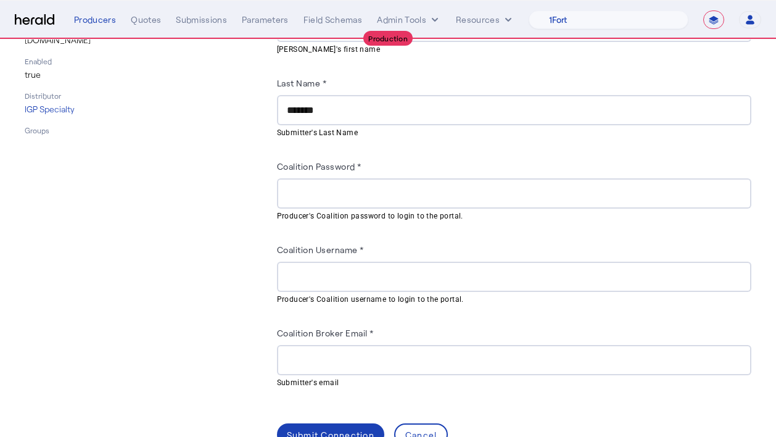
click at [355, 363] on input "Coalition Broker Email *" at bounding box center [514, 360] width 454 height 15
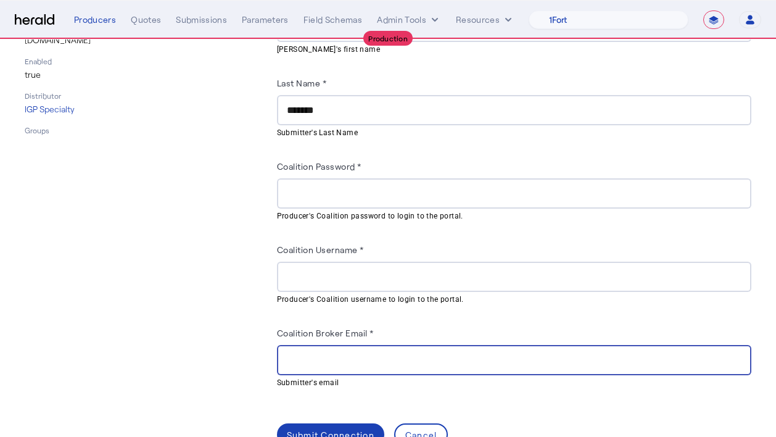
paste input "**********"
type input "**********"
click at [275, 344] on div "**********" at bounding box center [388, 152] width 726 height 585
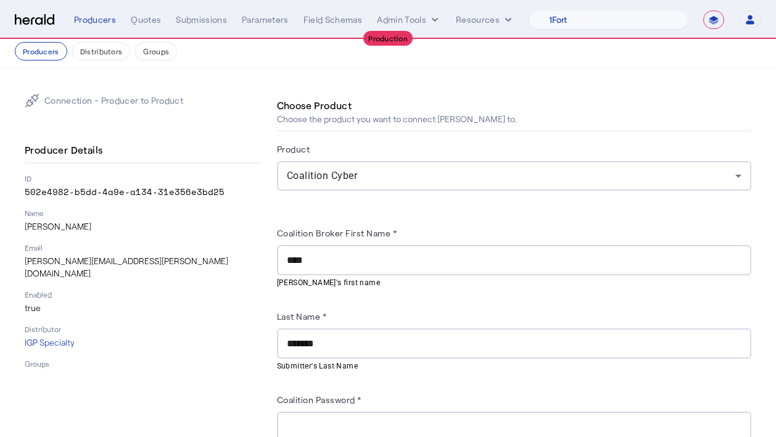
scroll to position [0, 0]
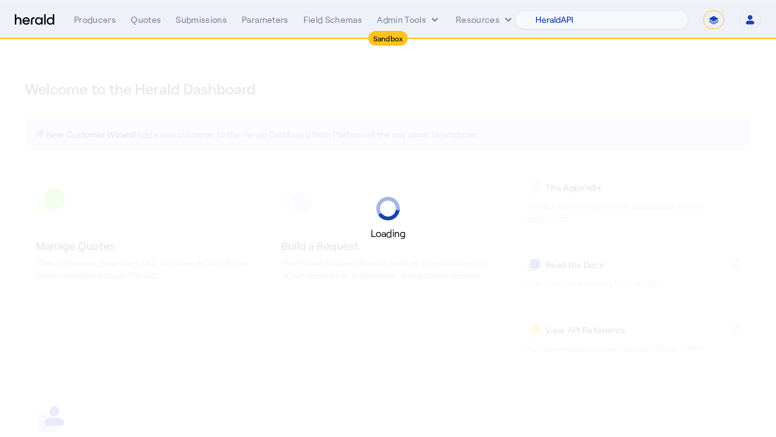
select select "pfm_2v8p_herald_api"
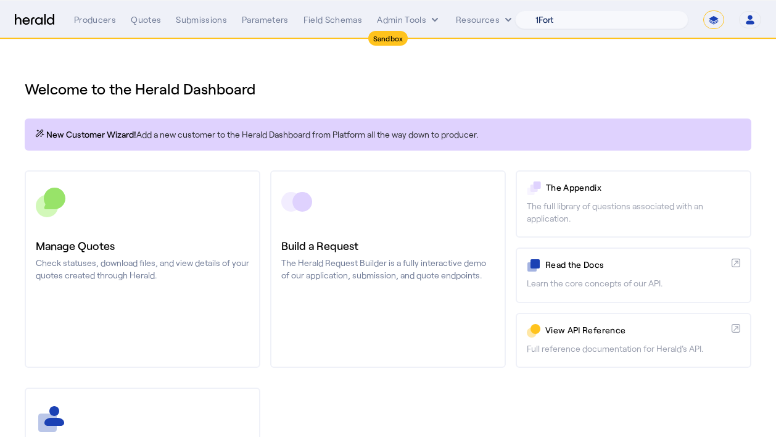
click at [618, 20] on select "1Fort Acrisure Acturis Affinity Advisors Affinity Risk Agentero AmWins Anzen Ao…" at bounding box center [601, 19] width 173 height 18
click at [594, 25] on select "1Fort Acrisure Acturis Affinity Advisors Affinity Risk Agentero AmWins Anzen Ao…" at bounding box center [601, 19] width 173 height 18
click at [710, 23] on select "**********" at bounding box center [713, 19] width 21 height 18
select select "**********"
click at [703, 10] on select "**********" at bounding box center [713, 19] width 21 height 18
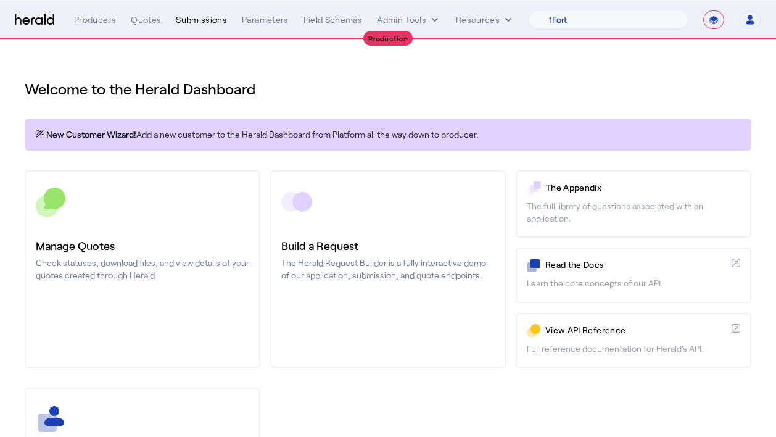
click at [186, 17] on div "Submissions" at bounding box center [201, 20] width 51 height 12
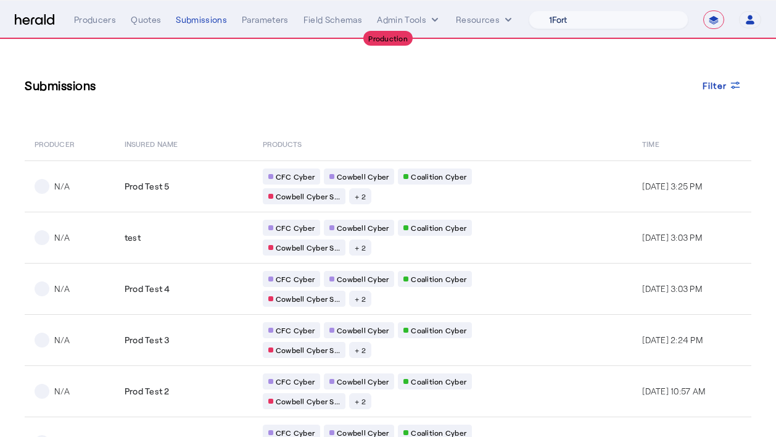
click at [622, 26] on select "1Fort Affinity Risk Arlington Roe Billy BindHQ Bunker CRC Campus Coverage Citad…" at bounding box center [608, 19] width 160 height 18
select select "pfm_if2c_igp"
click at [528, 10] on select "1Fort Affinity Risk Arlington Roe Billy BindHQ Bunker CRC Campus Coverage Citad…" at bounding box center [608, 19] width 160 height 18
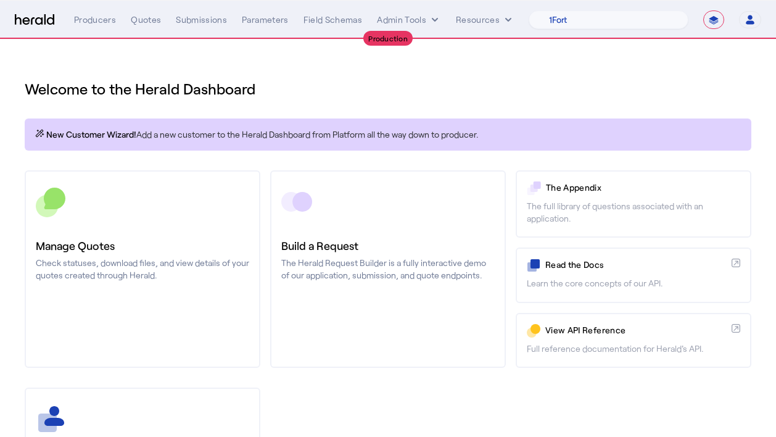
click at [489, 69] on div "Welcome to the Herald Dashboard" at bounding box center [388, 81] width 726 height 35
click at [144, 25] on div "Quotes" at bounding box center [146, 20] width 30 height 12
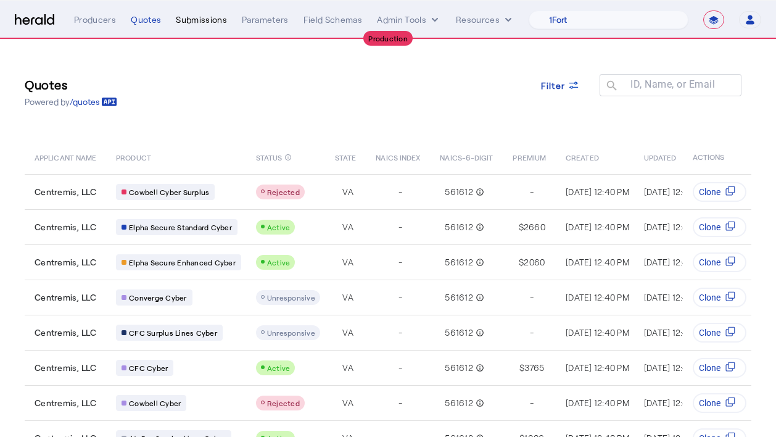
click at [186, 22] on div "Submissions" at bounding box center [201, 20] width 51 height 12
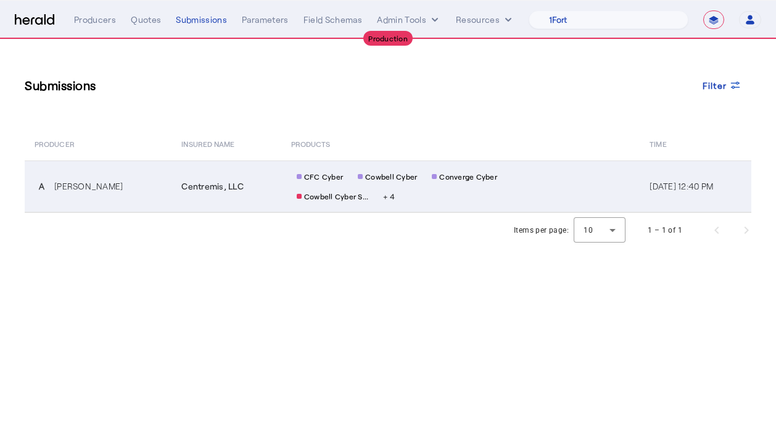
click at [245, 184] on div "Centremis, LLC" at bounding box center [228, 186] width 94 height 12
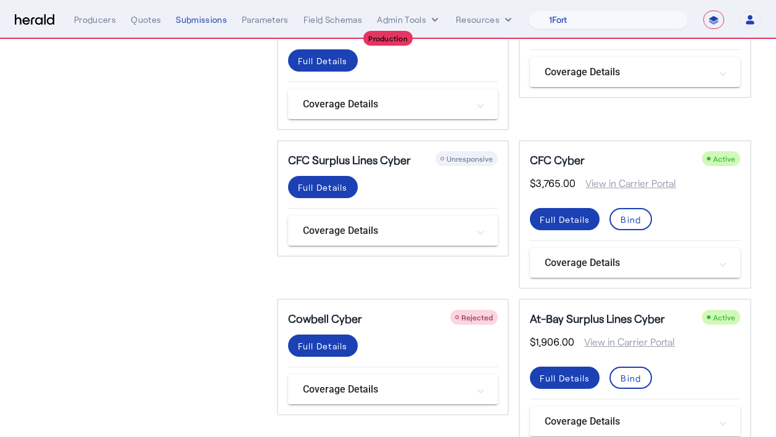
scroll to position [335, 0]
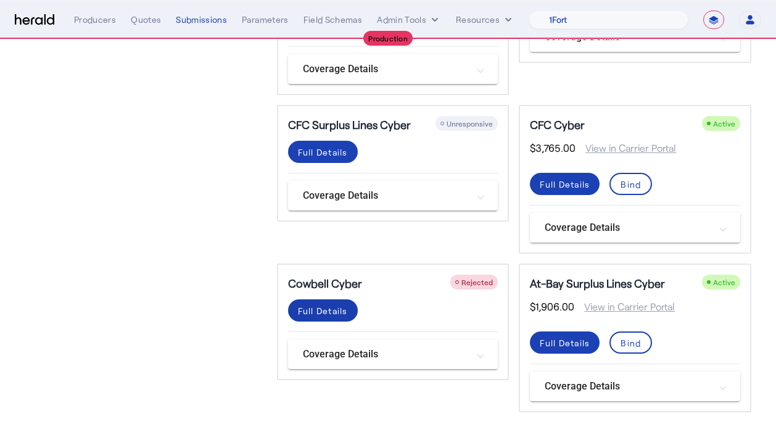
click at [332, 307] on div "Full Details" at bounding box center [323, 310] width 50 height 13
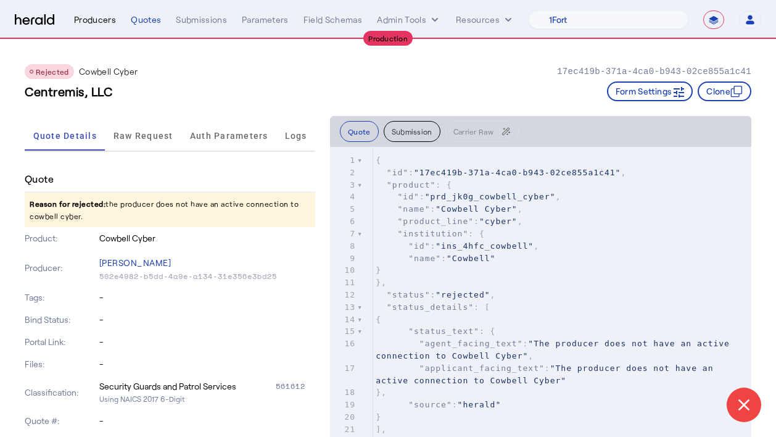
click at [107, 17] on div "Producers" at bounding box center [95, 20] width 42 height 12
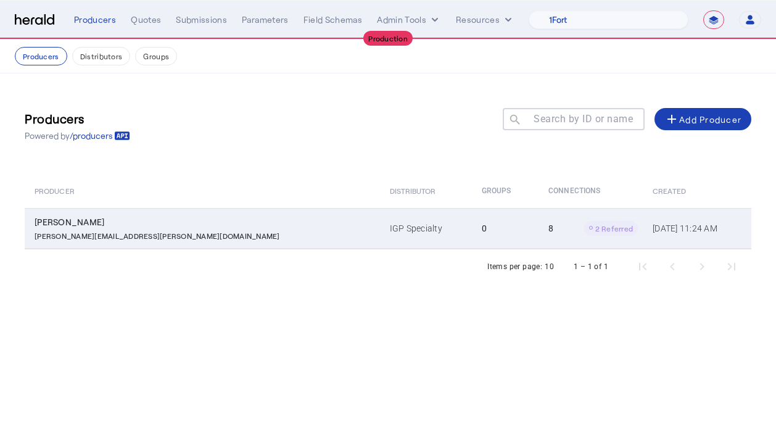
click at [380, 237] on td "IGP Specialty" at bounding box center [426, 228] width 92 height 41
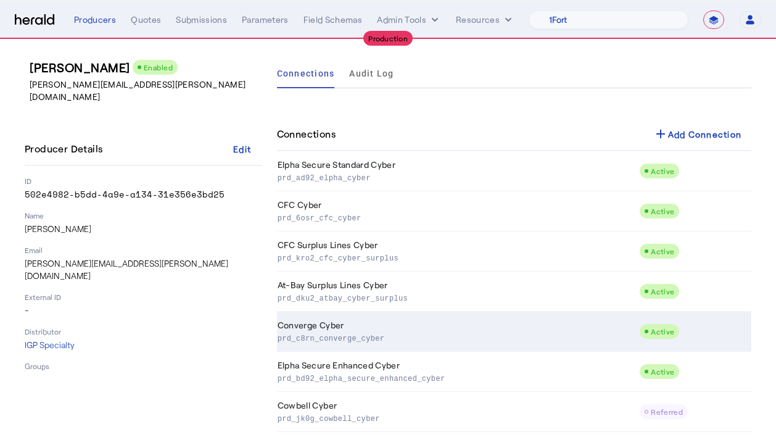
scroll to position [99, 0]
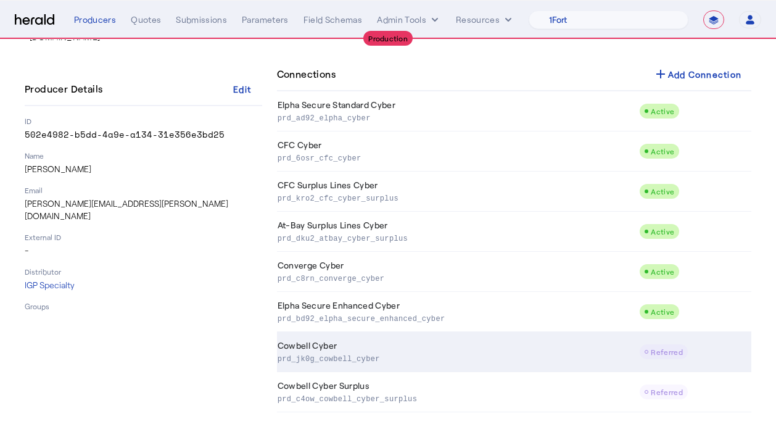
click at [411, 367] on td "Cowbell Cyber prd_jk0g_cowbell_cyber" at bounding box center [458, 352] width 363 height 40
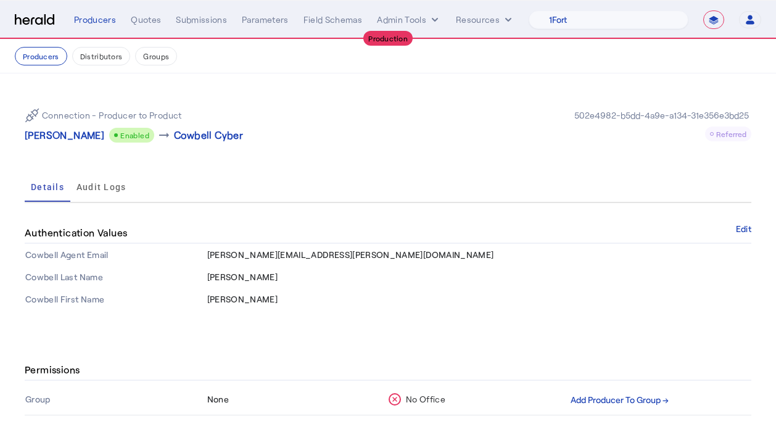
scroll to position [150, 0]
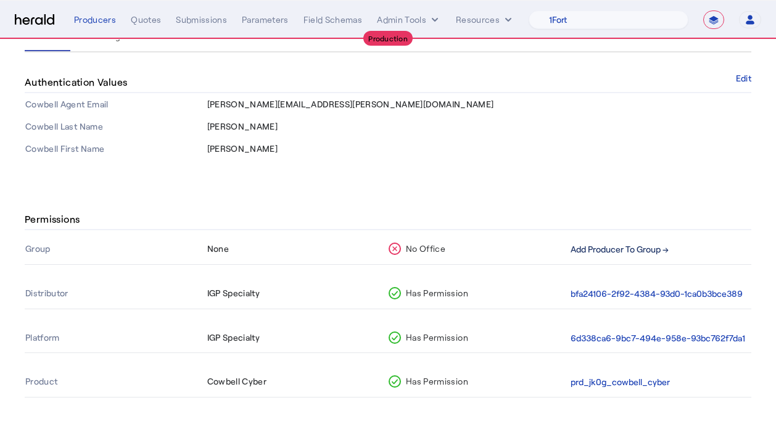
click at [593, 253] on button "Add Producer To Group →" at bounding box center [619, 249] width 98 height 14
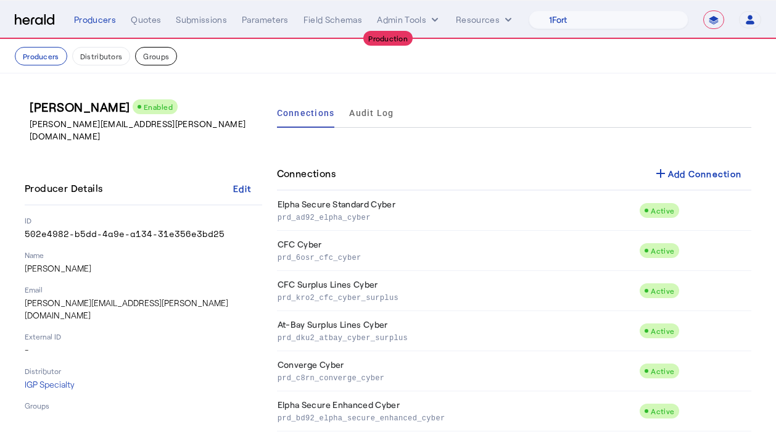
click at [161, 54] on button "Groups" at bounding box center [156, 56] width 42 height 18
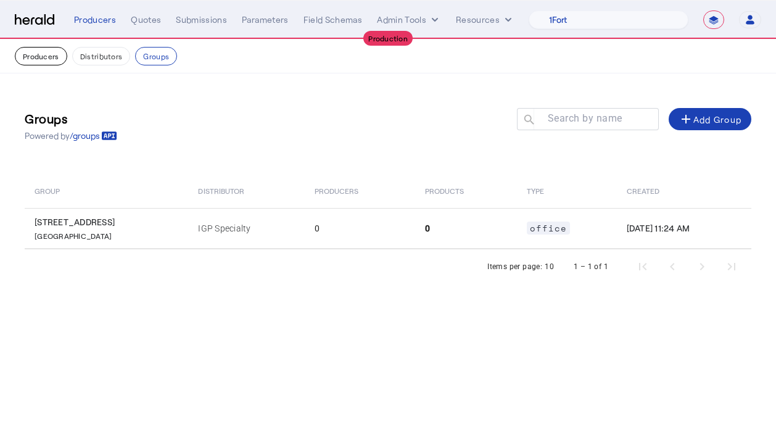
click at [32, 57] on button "Producers" at bounding box center [41, 56] width 52 height 18
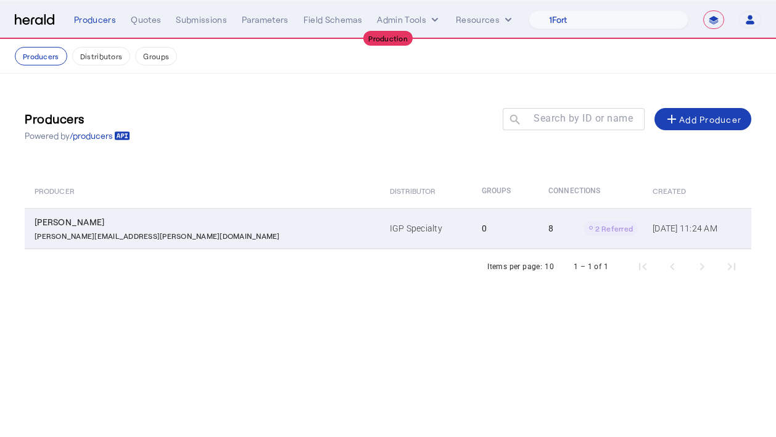
click at [213, 230] on div "[PERSON_NAME][EMAIL_ADDRESS][PERSON_NAME][DOMAIN_NAME]" at bounding box center [205, 234] width 340 height 12
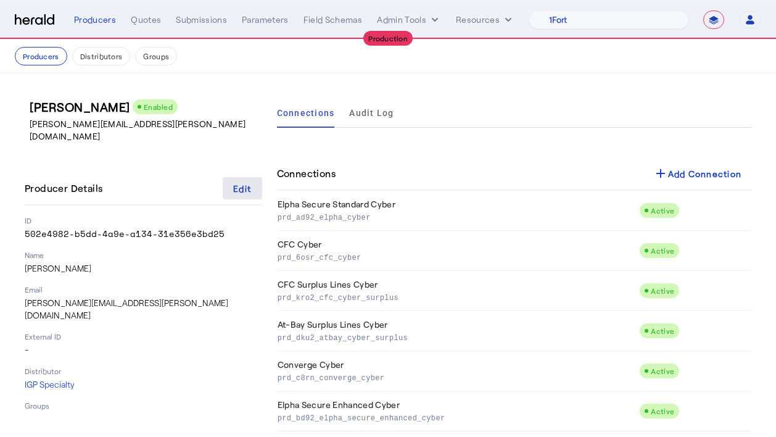
click at [249, 182] on div "Edit" at bounding box center [242, 188] width 18 height 13
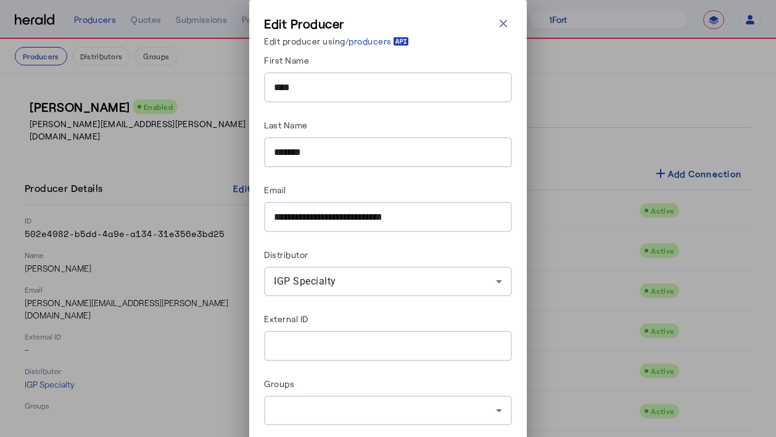
scroll to position [75, 0]
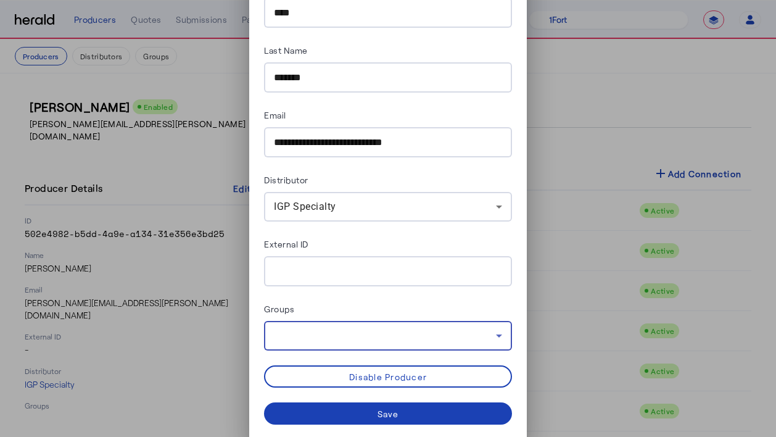
click at [452, 335] on div at bounding box center [385, 335] width 222 height 15
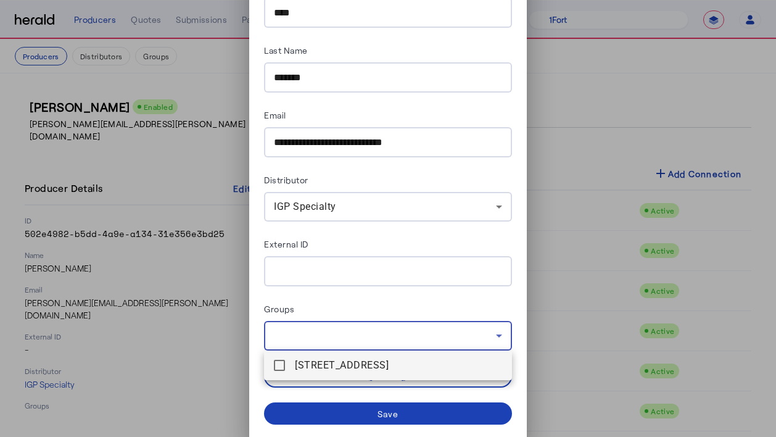
click at [329, 369] on span "14241 Dallas Parkway Suite 850 , Dallas, TX 75254" at bounding box center [398, 365] width 207 height 15
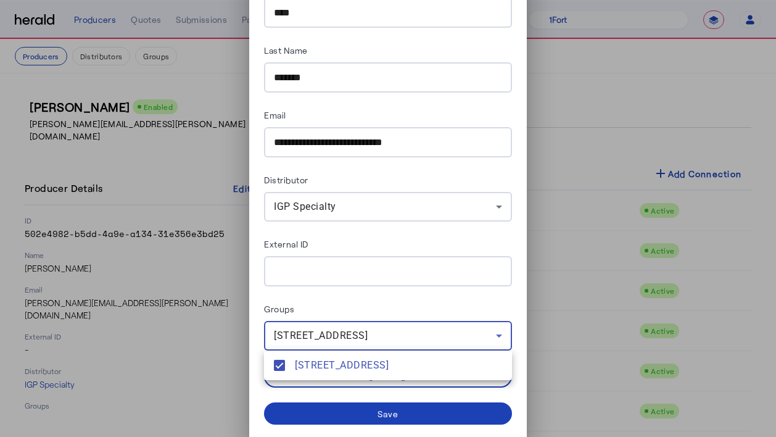
click at [377, 405] on div at bounding box center [388, 218] width 776 height 437
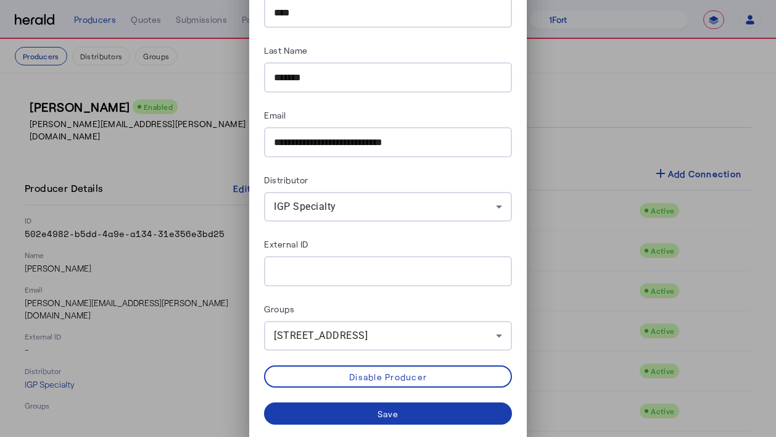
click at [371, 406] on span at bounding box center [388, 413] width 248 height 30
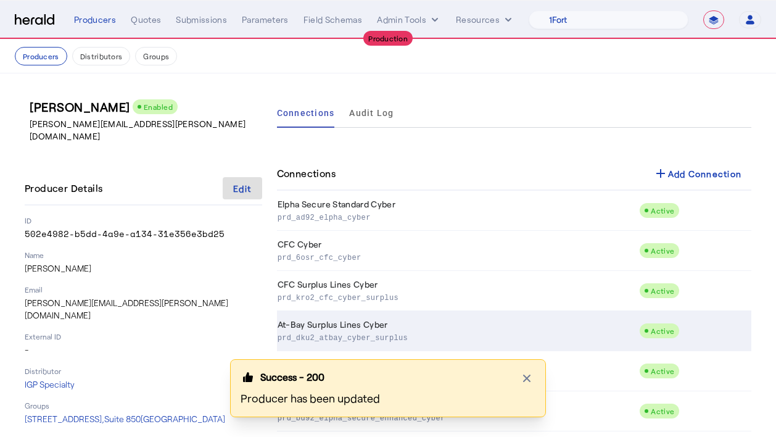
scroll to position [99, 0]
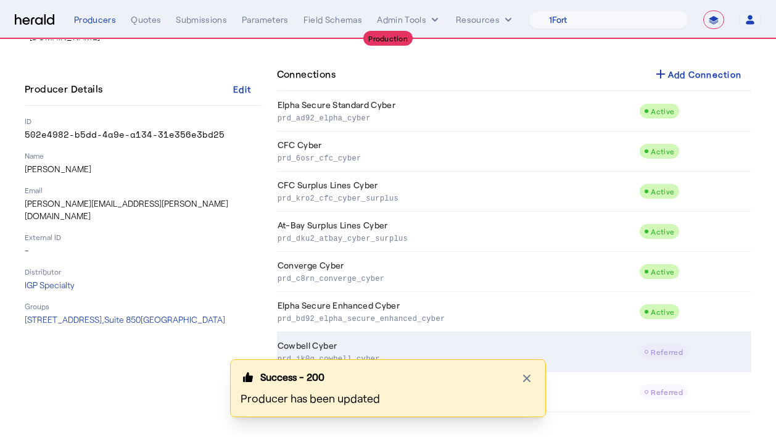
click at [474, 347] on td "Cowbell Cyber prd_jk0g_cowbell_cyber" at bounding box center [458, 352] width 363 height 40
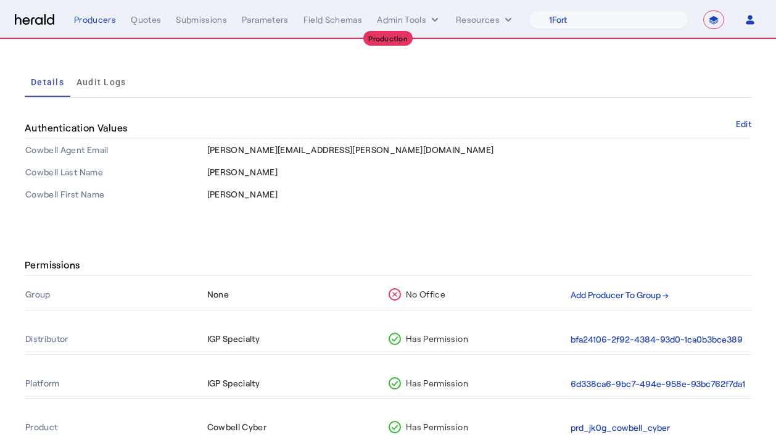
scroll to position [122, 0]
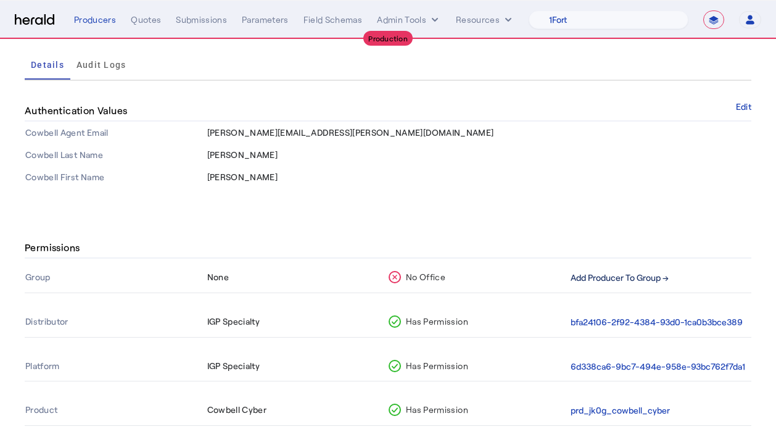
click at [591, 278] on button "Add Producer To Group →" at bounding box center [619, 278] width 98 height 14
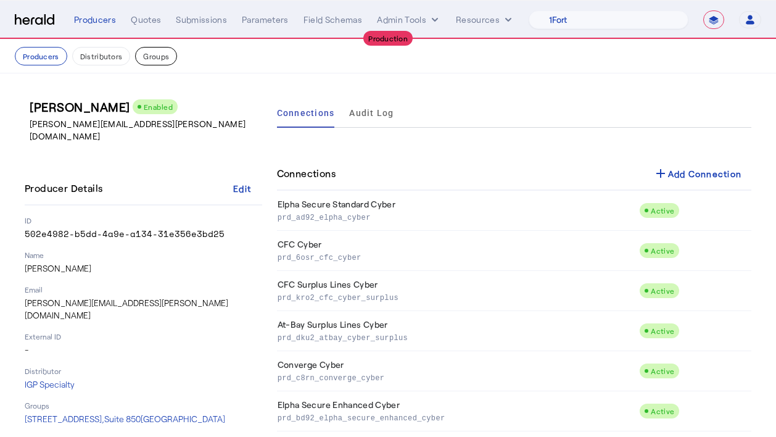
click at [150, 62] on button "Groups" at bounding box center [156, 56] width 42 height 18
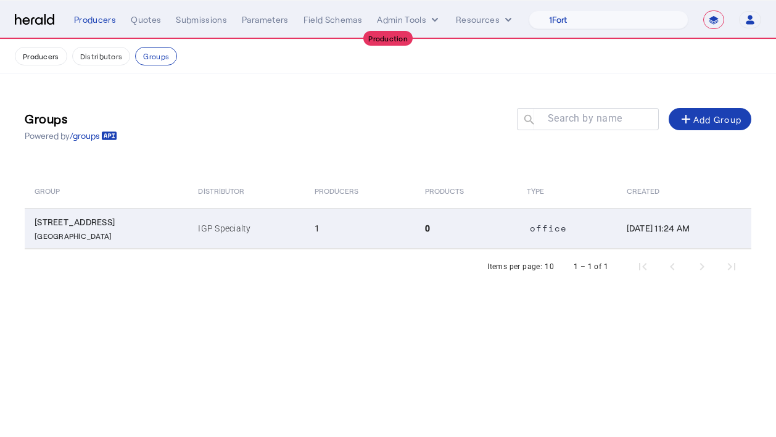
click at [323, 224] on td "1" at bounding box center [360, 228] width 110 height 41
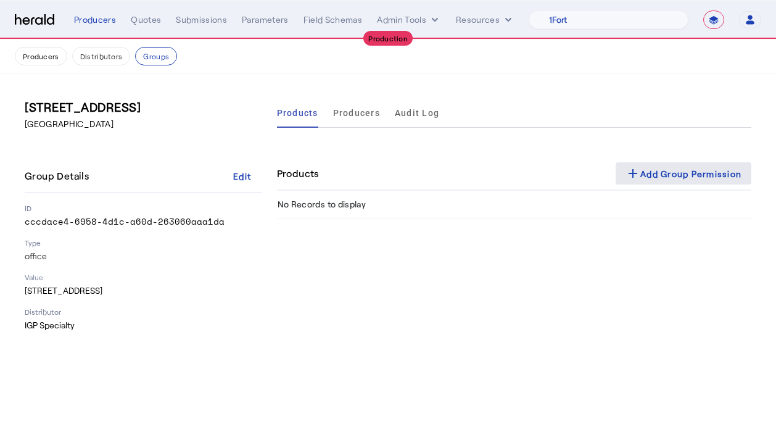
click at [673, 171] on div "add Add Group Permission" at bounding box center [683, 173] width 116 height 15
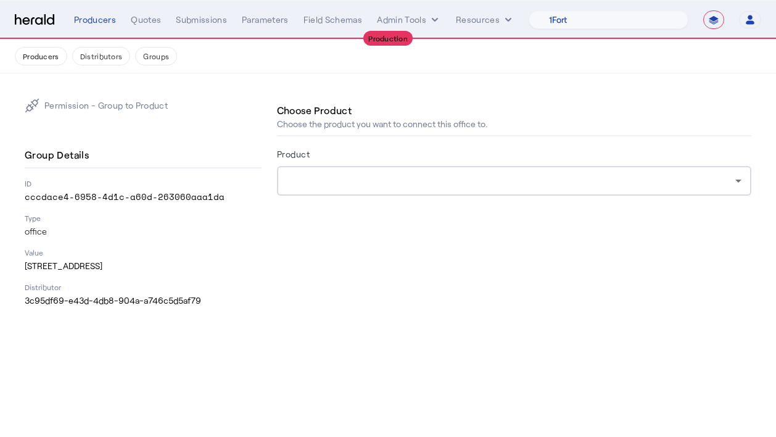
click at [403, 181] on div at bounding box center [511, 180] width 448 height 15
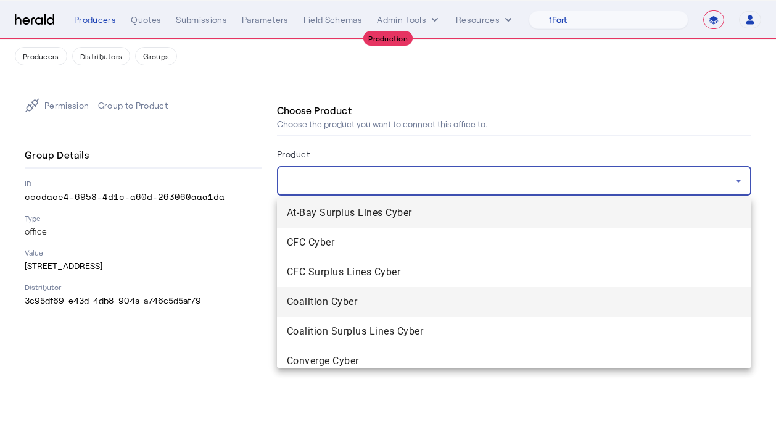
scroll to position [156, 0]
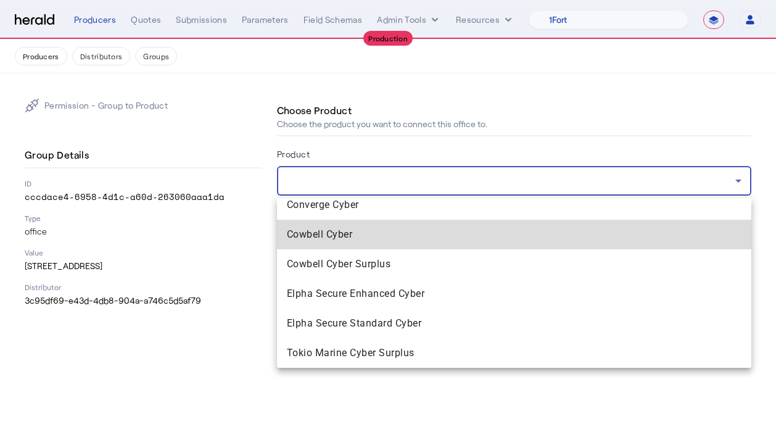
click at [343, 238] on span "Cowbell Cyber" at bounding box center [514, 234] width 454 height 15
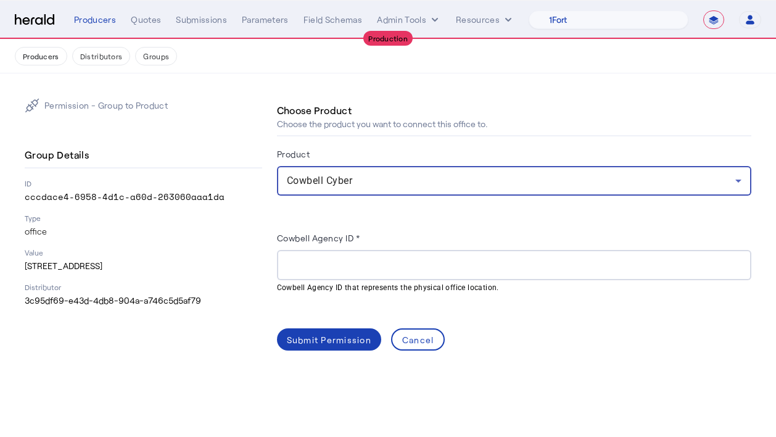
click at [384, 258] on input "Cowbell Agency ID *" at bounding box center [514, 265] width 454 height 15
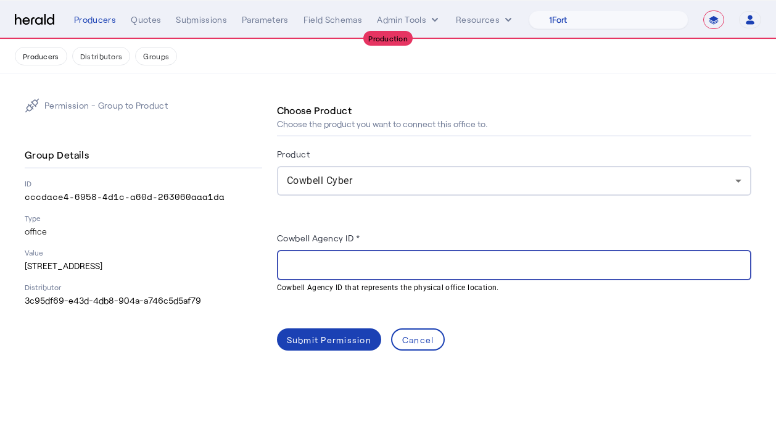
paste input "**********"
type input "**********"
click at [319, 340] on div "Submit Permission" at bounding box center [329, 339] width 84 height 13
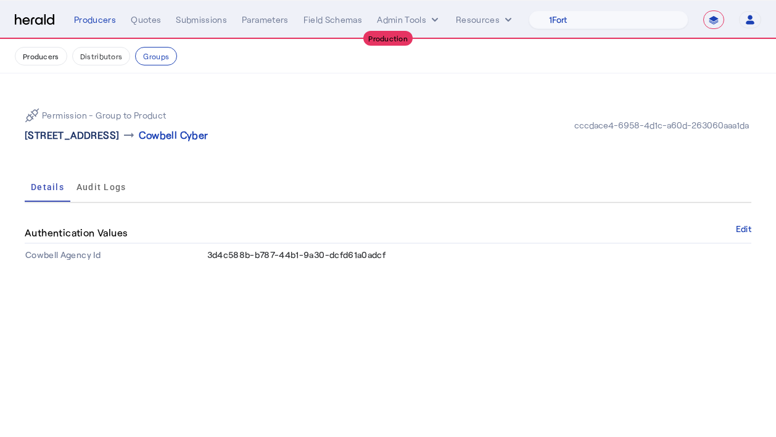
click at [119, 133] on p "14241 Dallas Parkway Suite 850 , Dallas, TX 75254" at bounding box center [72, 135] width 94 height 15
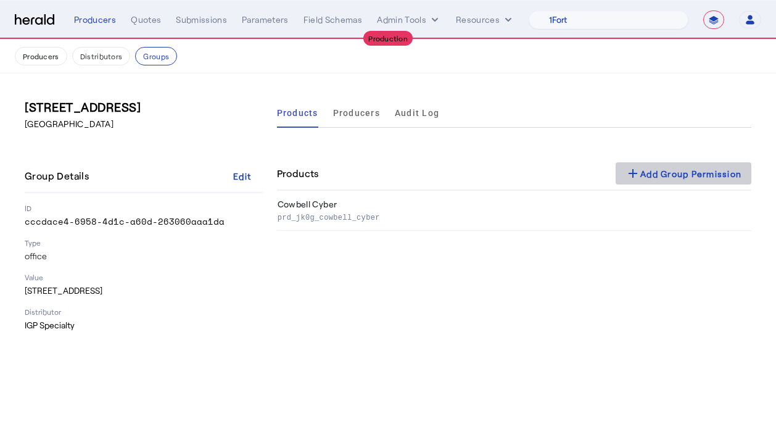
click at [663, 187] on span at bounding box center [683, 173] width 136 height 30
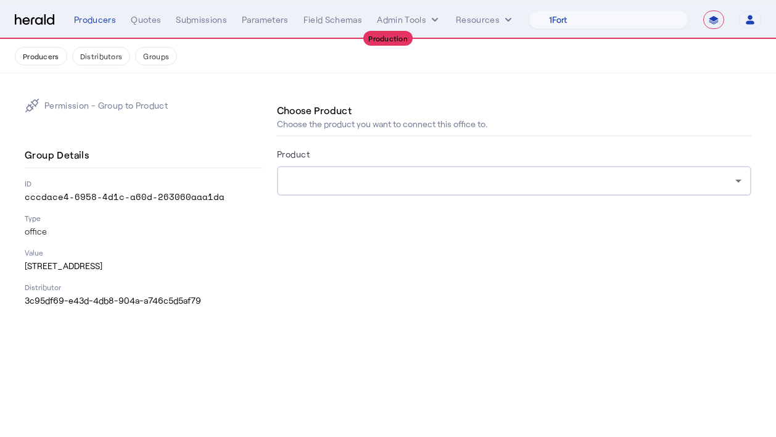
click at [544, 186] on div at bounding box center [511, 180] width 448 height 15
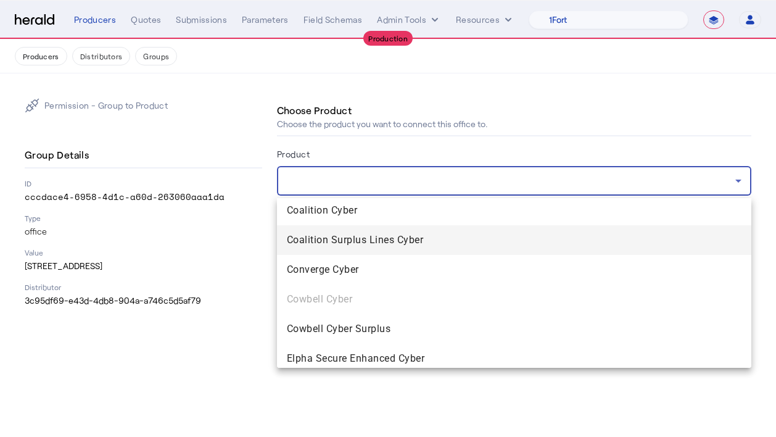
scroll to position [117, 0]
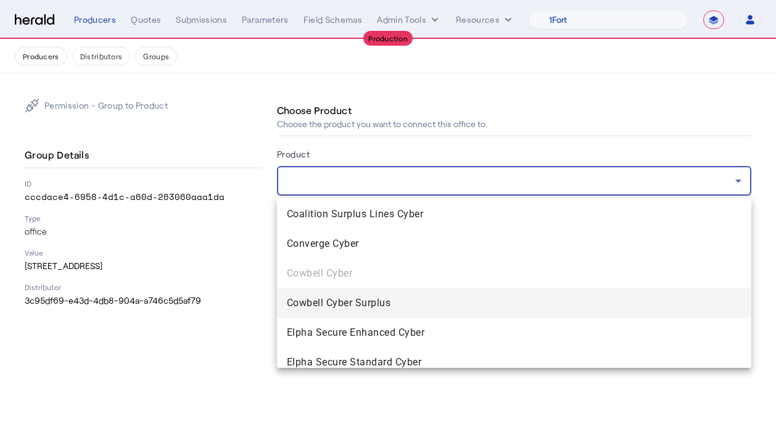
click at [401, 302] on span "Cowbell Cyber Surplus" at bounding box center [514, 302] width 454 height 15
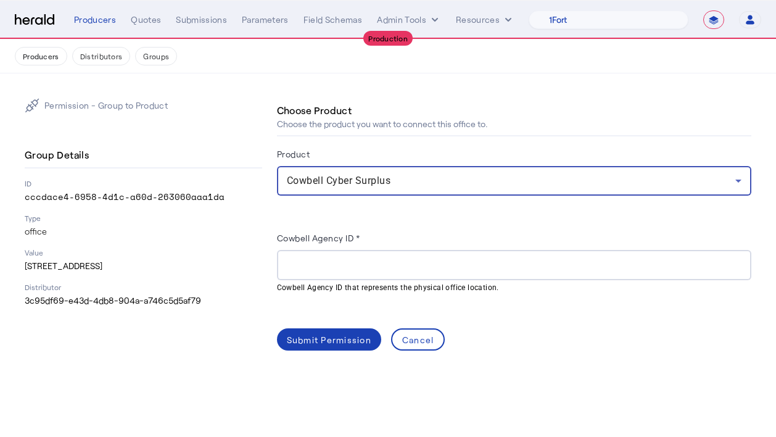
click at [332, 269] on input "Cowbell Agency ID *" at bounding box center [514, 265] width 454 height 15
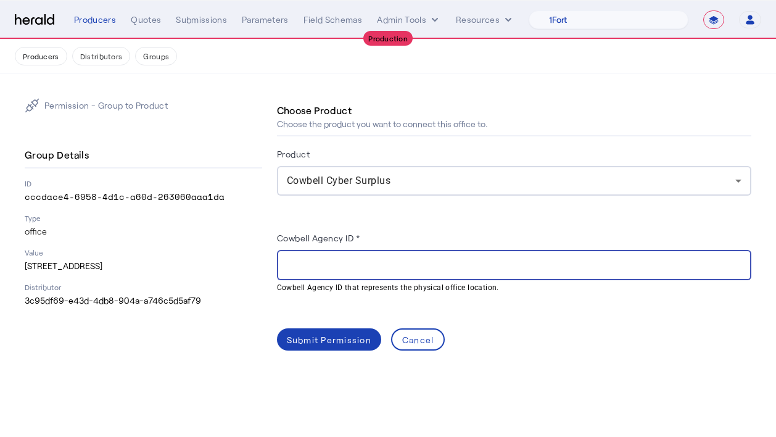
paste input "**********"
type input "**********"
click at [332, 335] on div "Submit Permission" at bounding box center [329, 339] width 84 height 13
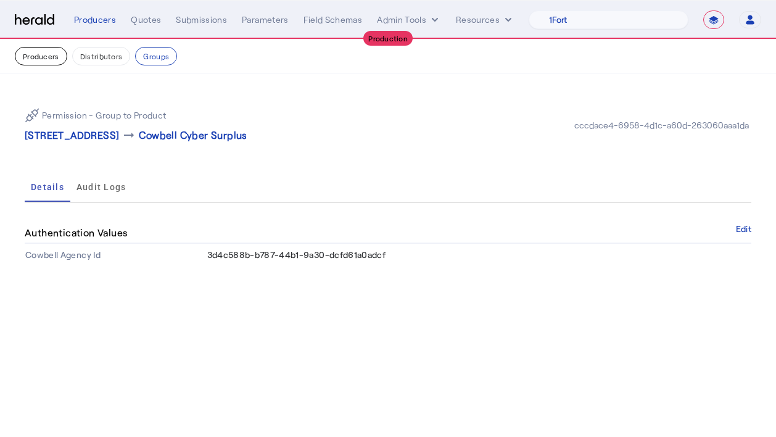
click at [45, 56] on button "Producers" at bounding box center [41, 56] width 52 height 18
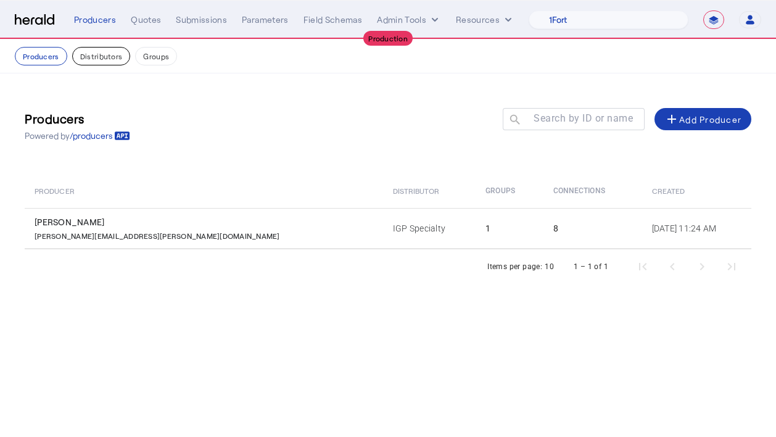
click at [113, 59] on button "Distributors" at bounding box center [101, 56] width 59 height 18
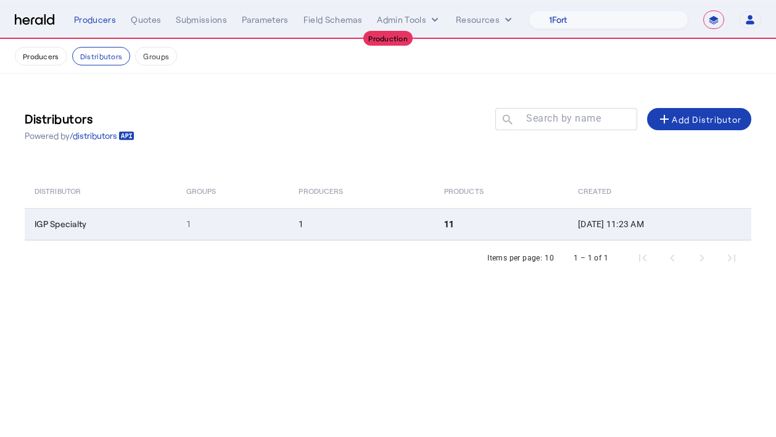
click at [134, 226] on td "IGP Specialty" at bounding box center [101, 224] width 152 height 32
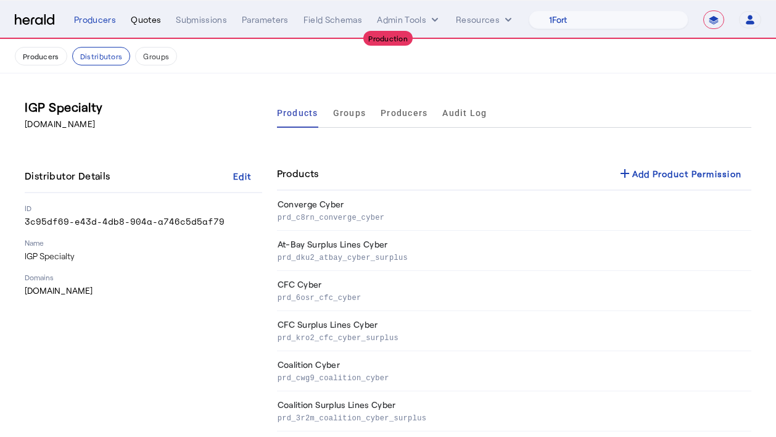
click at [145, 23] on div "Quotes" at bounding box center [146, 20] width 30 height 12
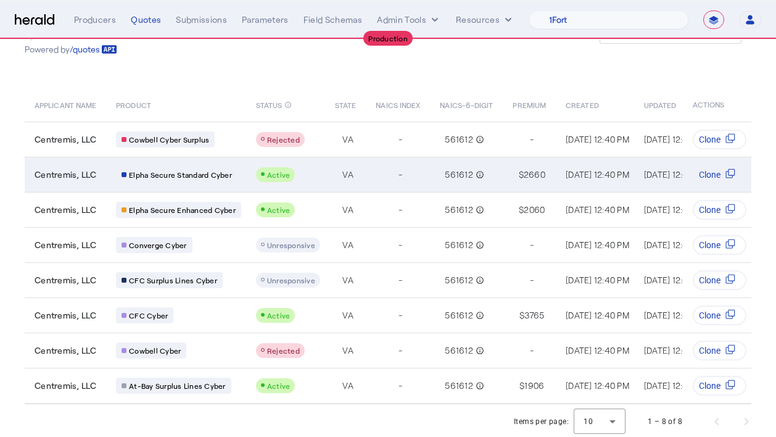
scroll to position [54, 0]
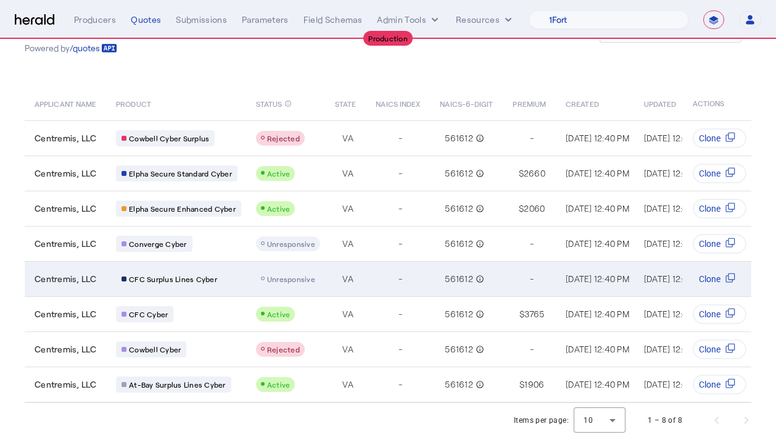
click at [228, 286] on td "CFC Surplus Lines Cyber" at bounding box center [176, 278] width 140 height 35
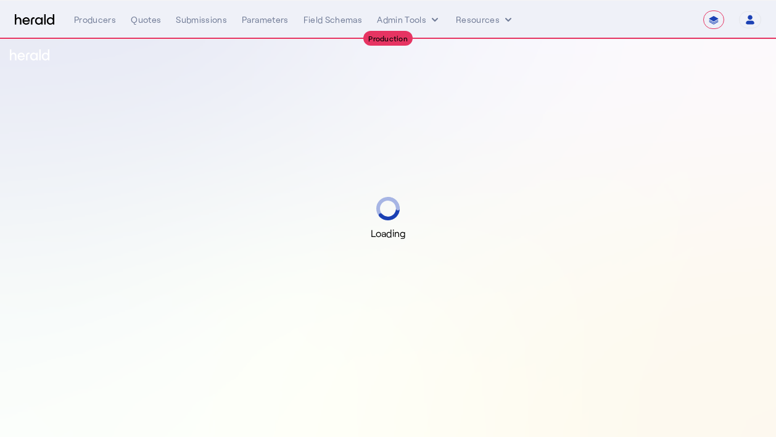
select select "**********"
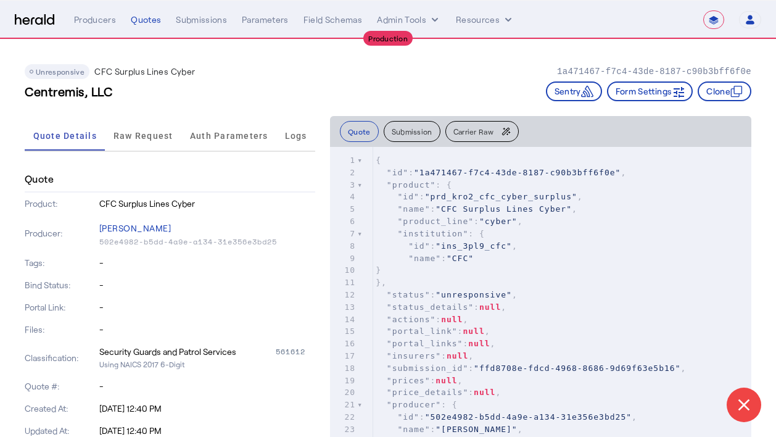
scroll to position [2, 0]
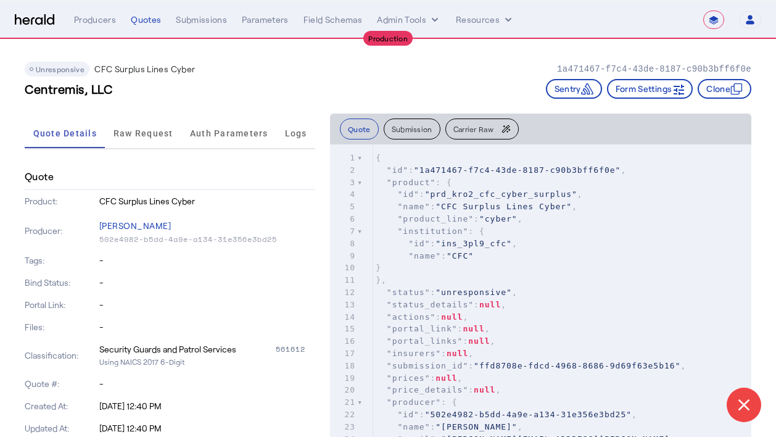
click at [65, 75] on div at bounding box center [57, 69] width 65 height 15
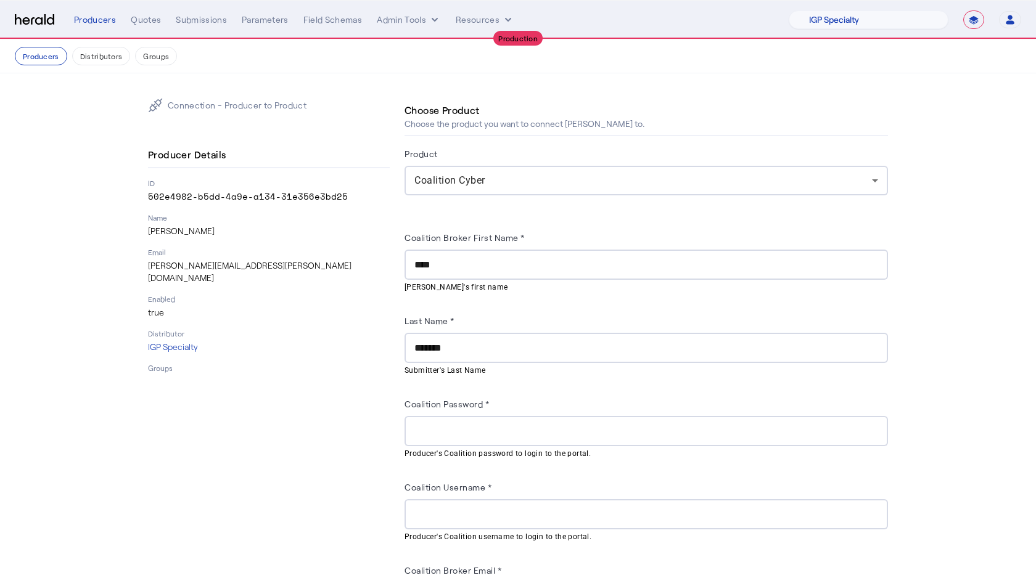
select select "pfm_if2c_igp"
select select "**********"
click at [94, 19] on div "Producers" at bounding box center [95, 20] width 42 height 12
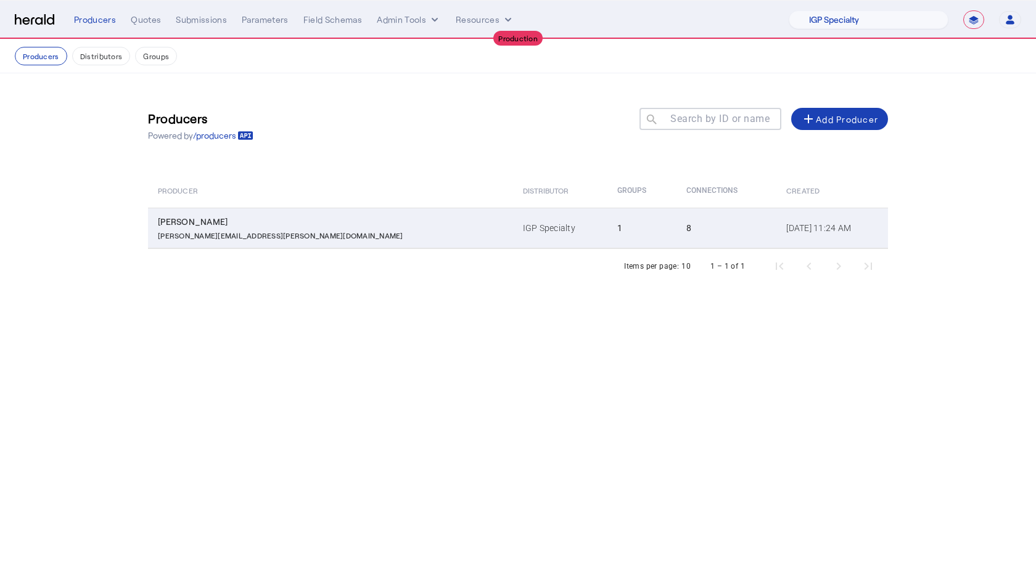
click at [240, 240] on td "[PERSON_NAME] [PERSON_NAME][EMAIL_ADDRESS][PERSON_NAME][DOMAIN_NAME]" at bounding box center [330, 228] width 365 height 41
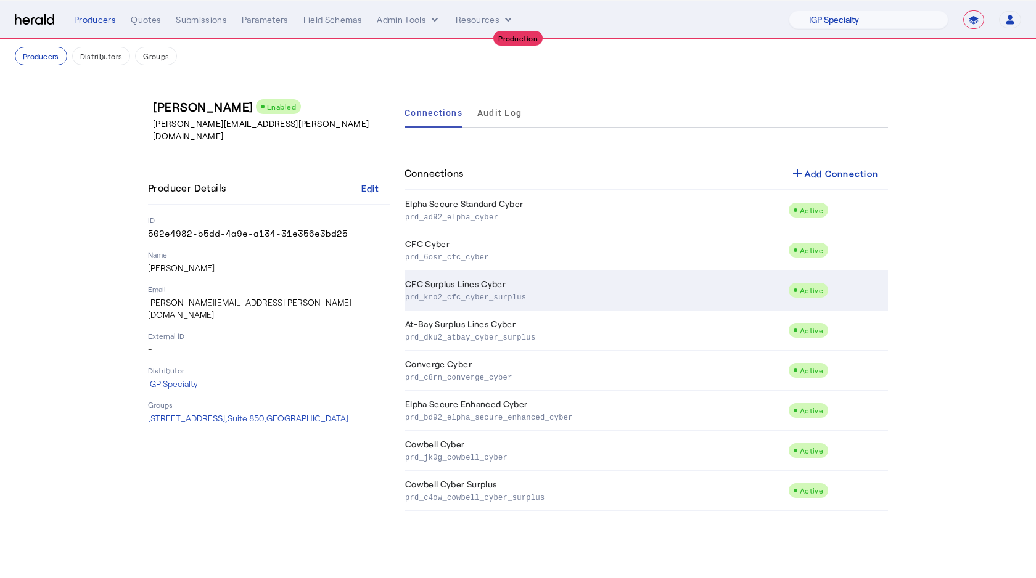
click at [509, 292] on p "prd_kro2_cfc_cyber_surplus" at bounding box center [594, 296] width 378 height 12
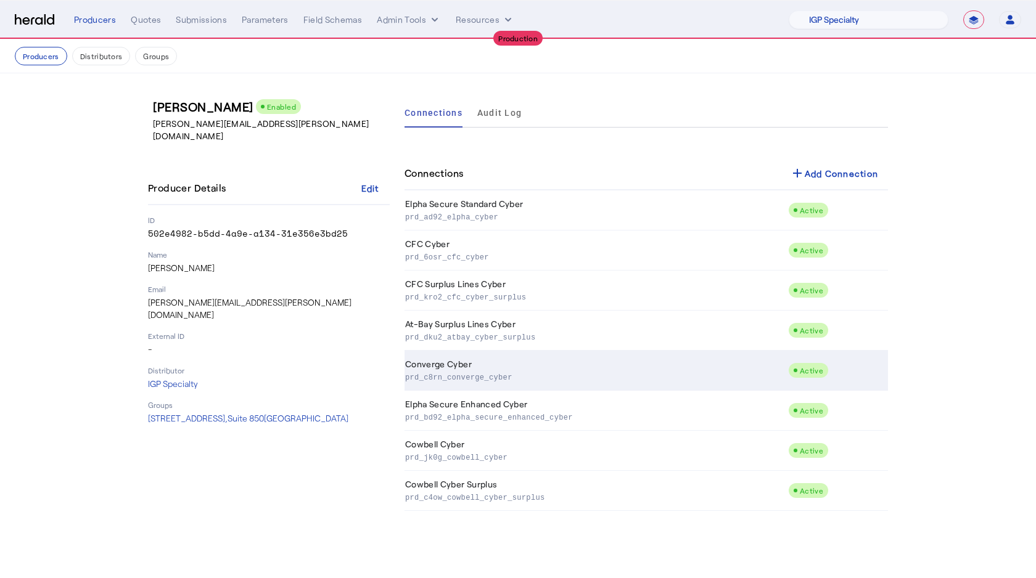
click at [519, 374] on p "prd_c8rn_converge_cyber" at bounding box center [594, 377] width 378 height 12
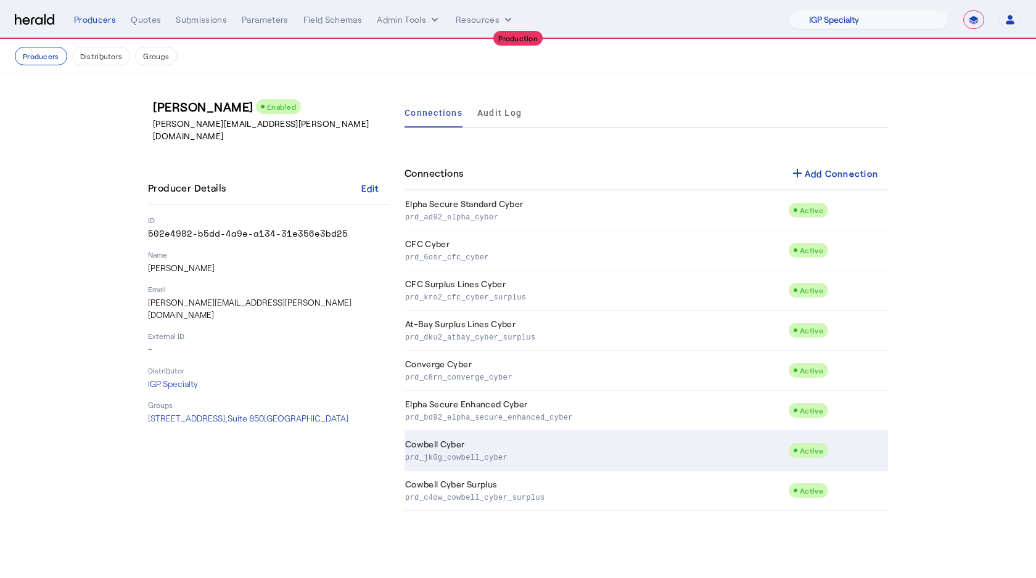
click at [511, 438] on td "Cowbell Cyber prd_jk0g_cowbell_cyber" at bounding box center [597, 451] width 384 height 40
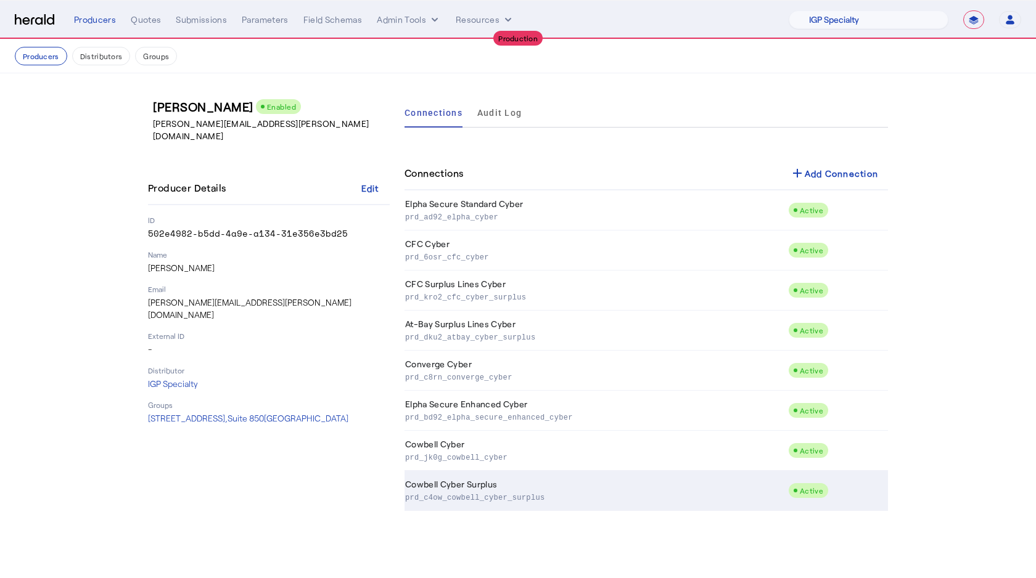
click at [533, 482] on td "Cowbell Cyber Surplus prd_c4ow_cowbell_cyber_surplus" at bounding box center [597, 491] width 384 height 40
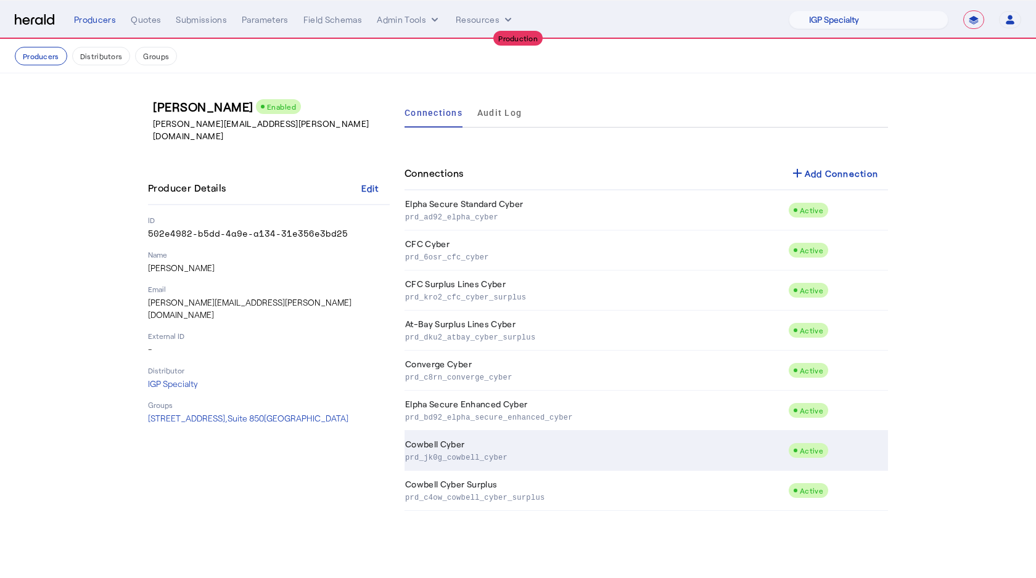
click at [528, 462] on p "prd_jk0g_cowbell_cyber" at bounding box center [594, 457] width 378 height 12
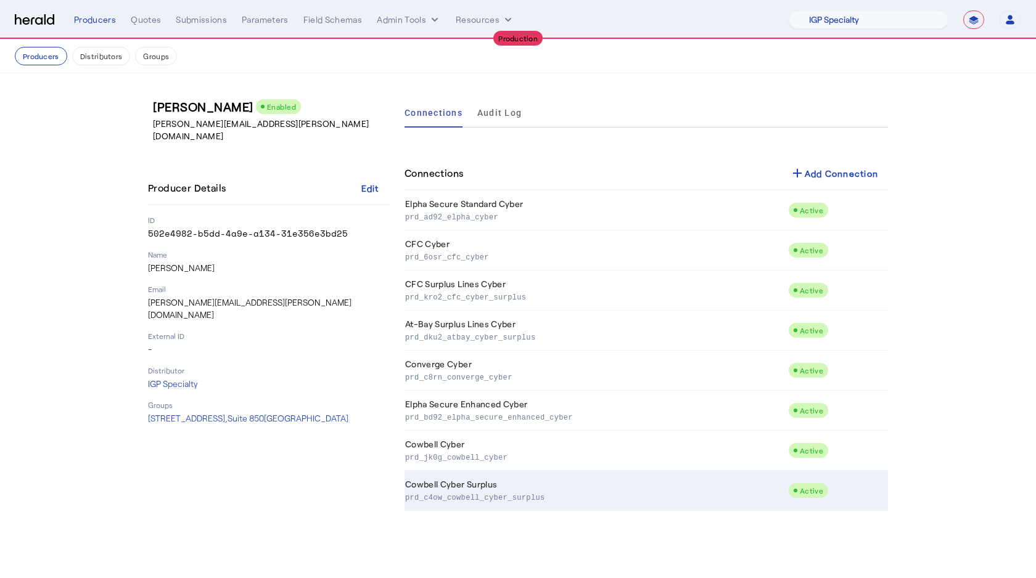
click at [503, 491] on p "prd_c4ow_cowbell_cyber_surplus" at bounding box center [594, 497] width 378 height 12
